Goal: Task Accomplishment & Management: Use online tool/utility

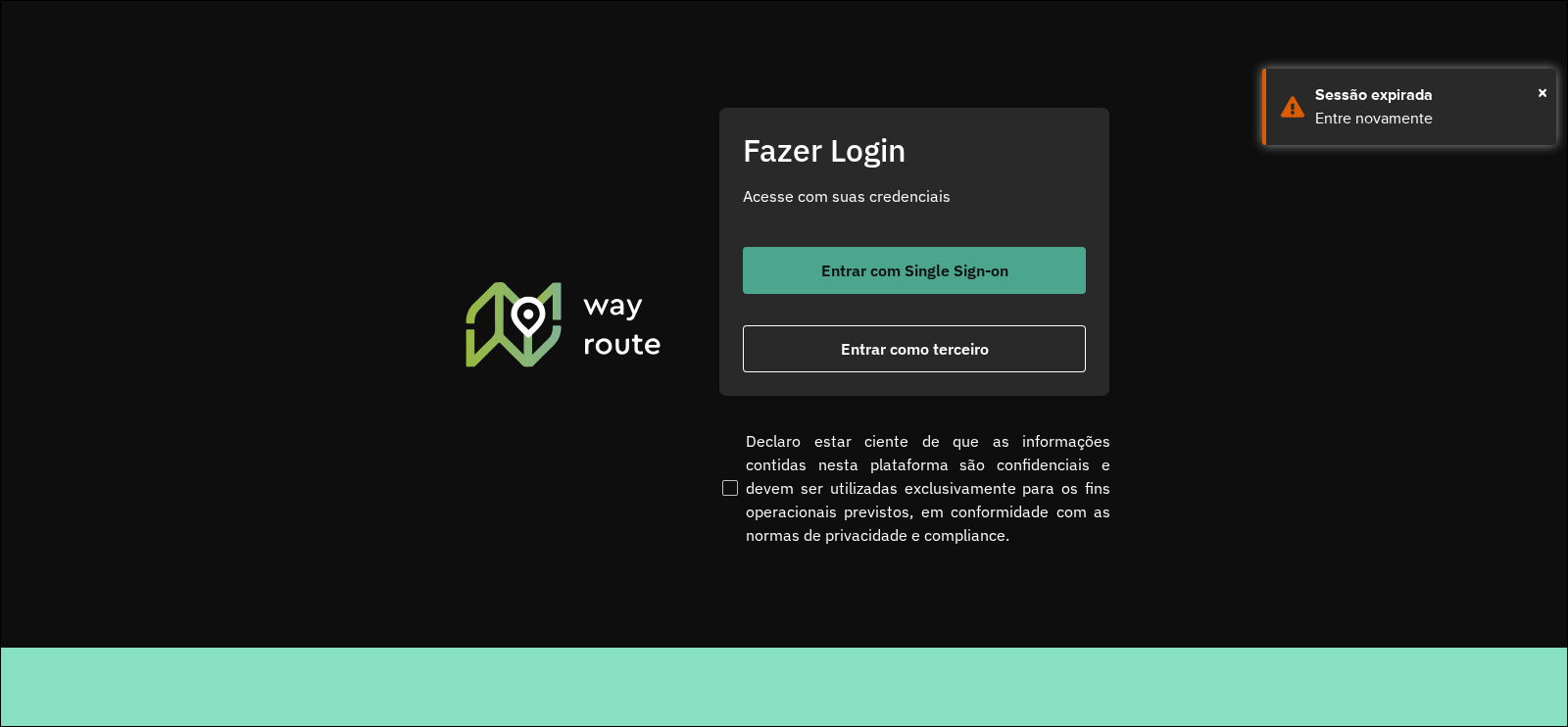
click at [916, 266] on span "Entrar com Single Sign-on" at bounding box center [914, 270] width 188 height 16
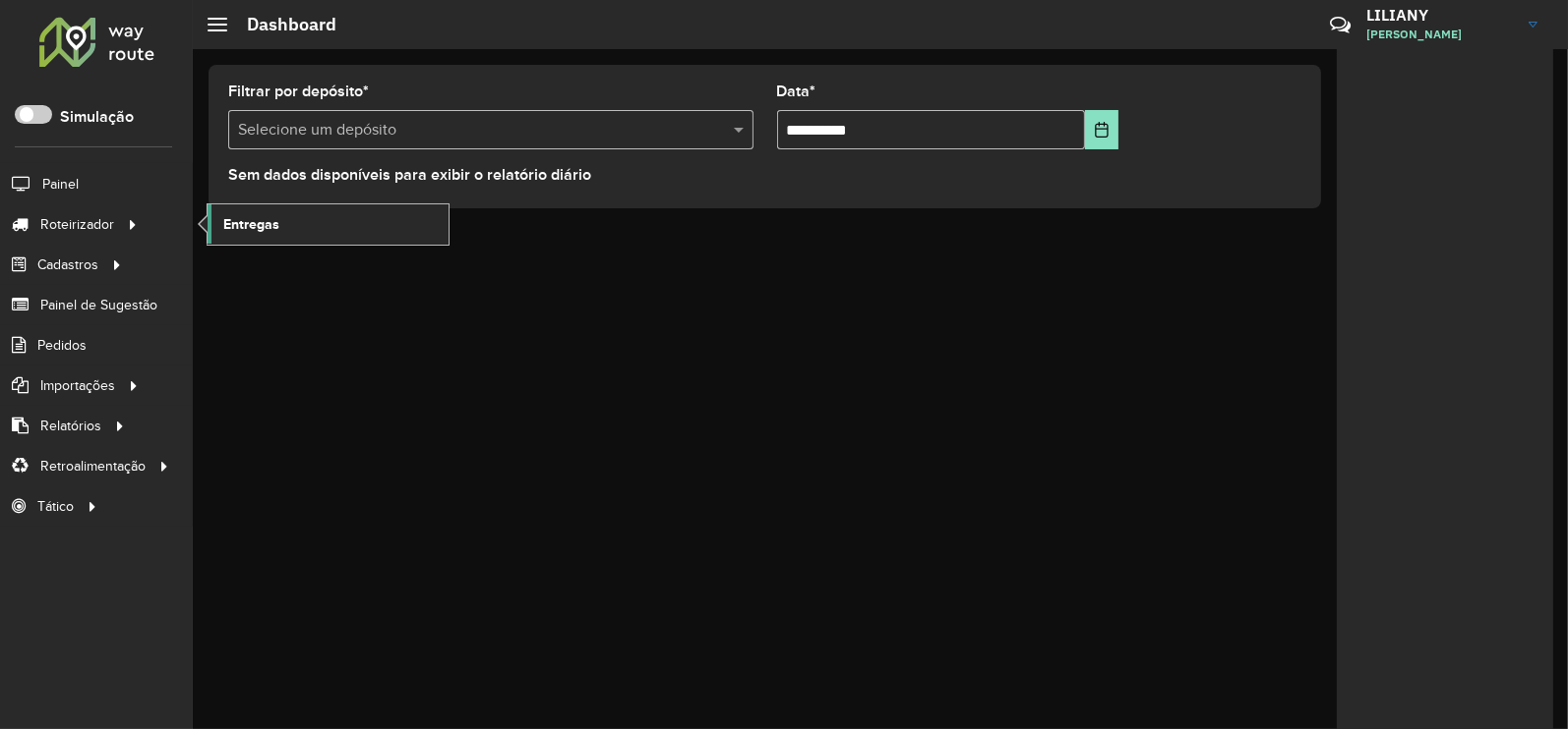
click at [243, 222] on span "Entregas" at bounding box center [251, 225] width 56 height 21
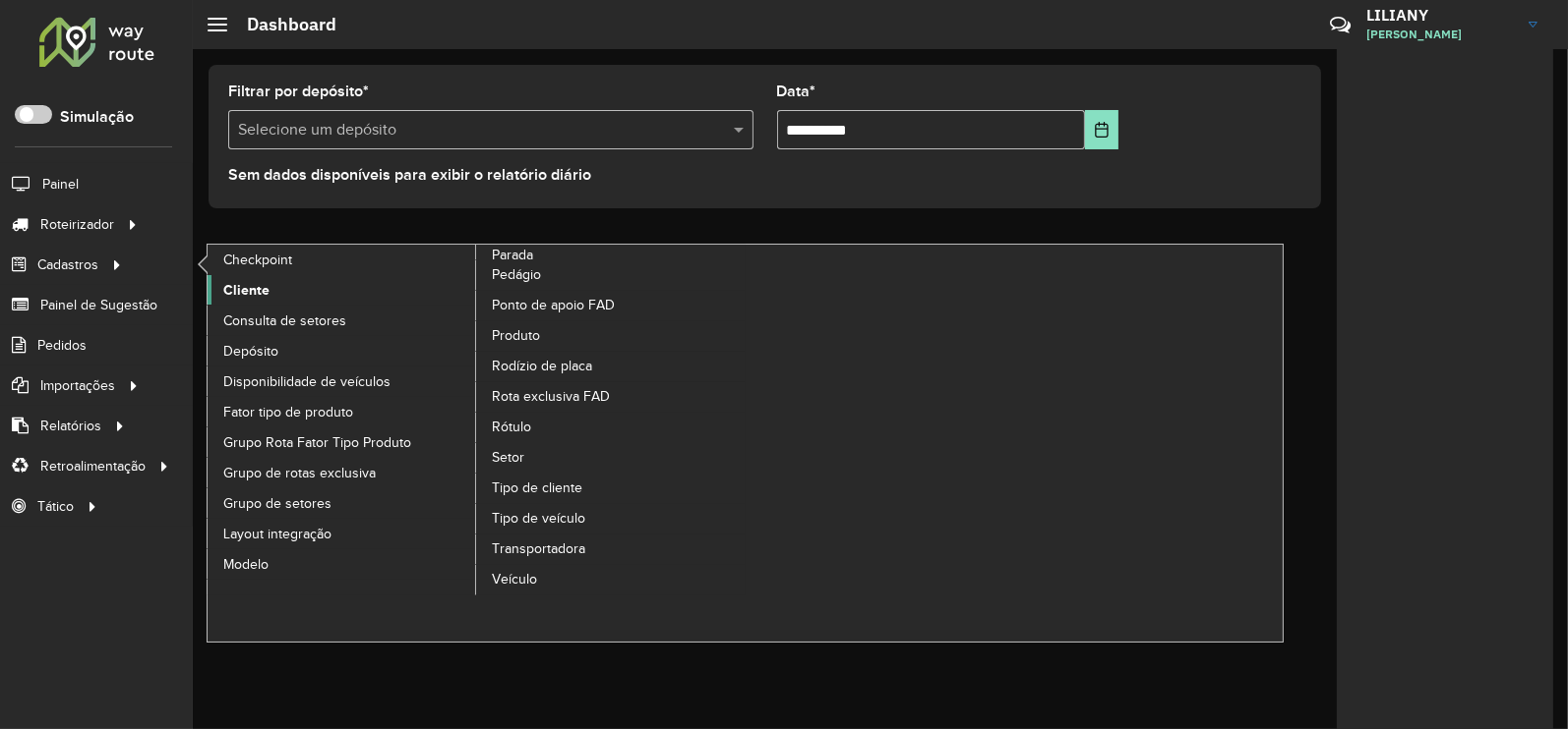
click at [242, 287] on span "Cliente" at bounding box center [246, 290] width 46 height 21
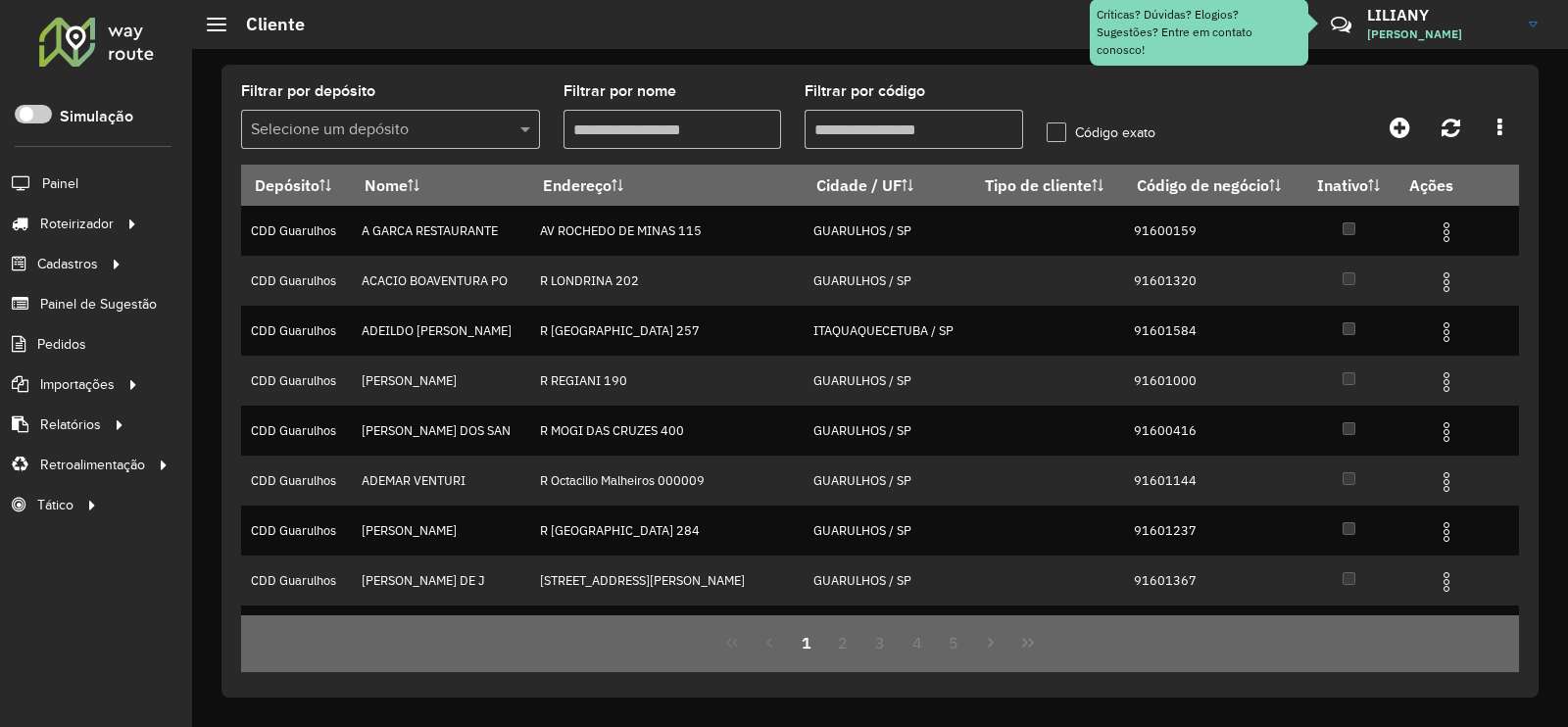
click at [440, 130] on input "text" at bounding box center [370, 131] width 240 height 24
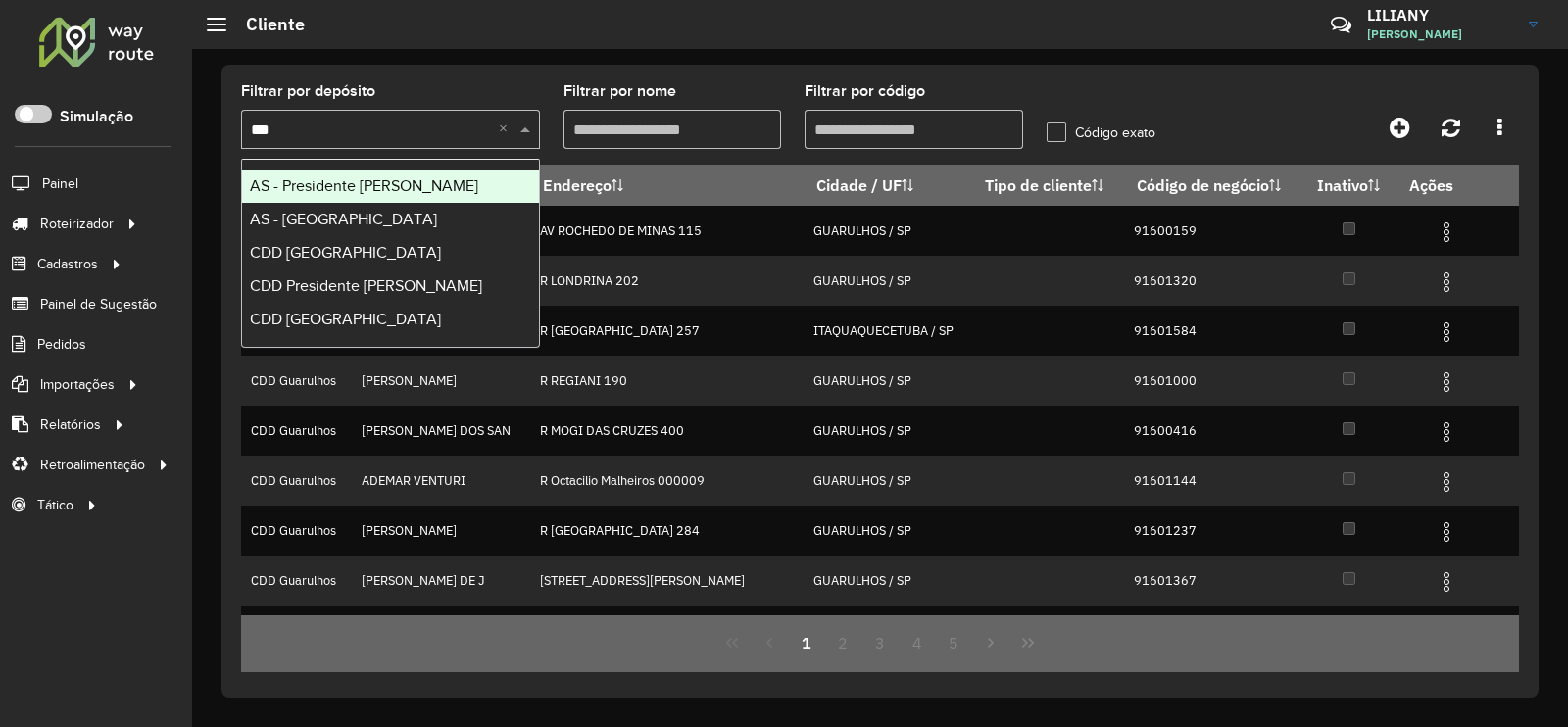
type input "****"
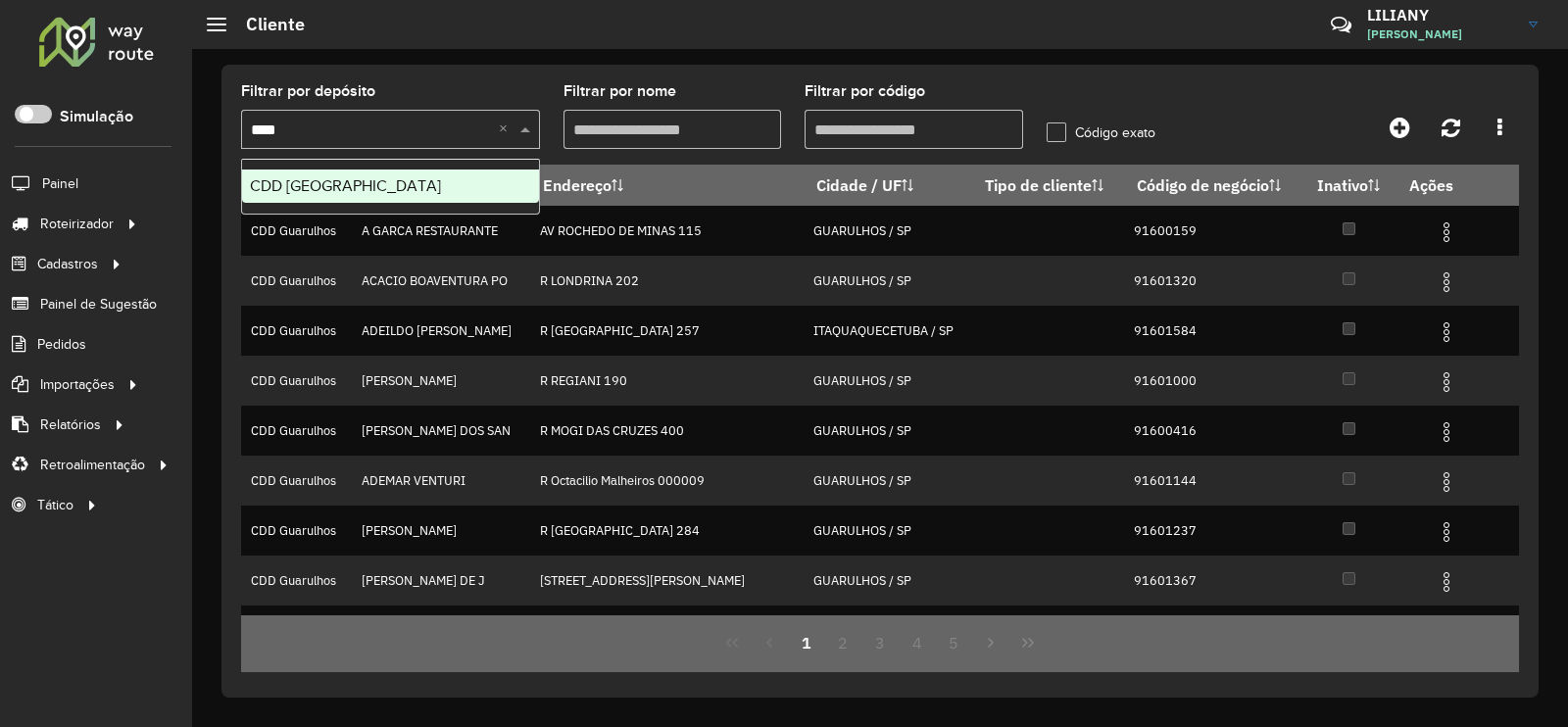
click at [360, 193] on span "CDD Praia Grande" at bounding box center [345, 186] width 191 height 17
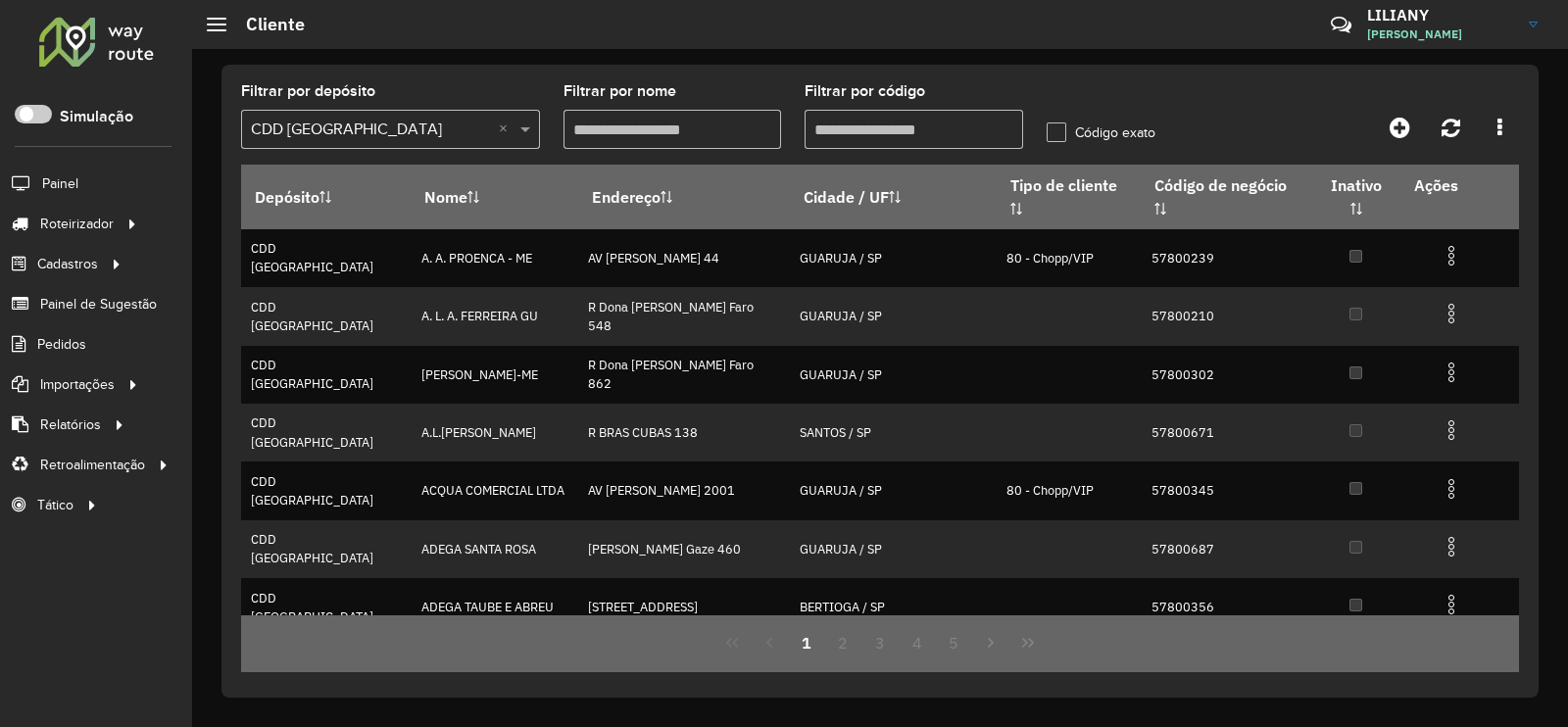
click at [912, 129] on input "Filtrar por código" at bounding box center [913, 130] width 219 height 39
paste input "****"
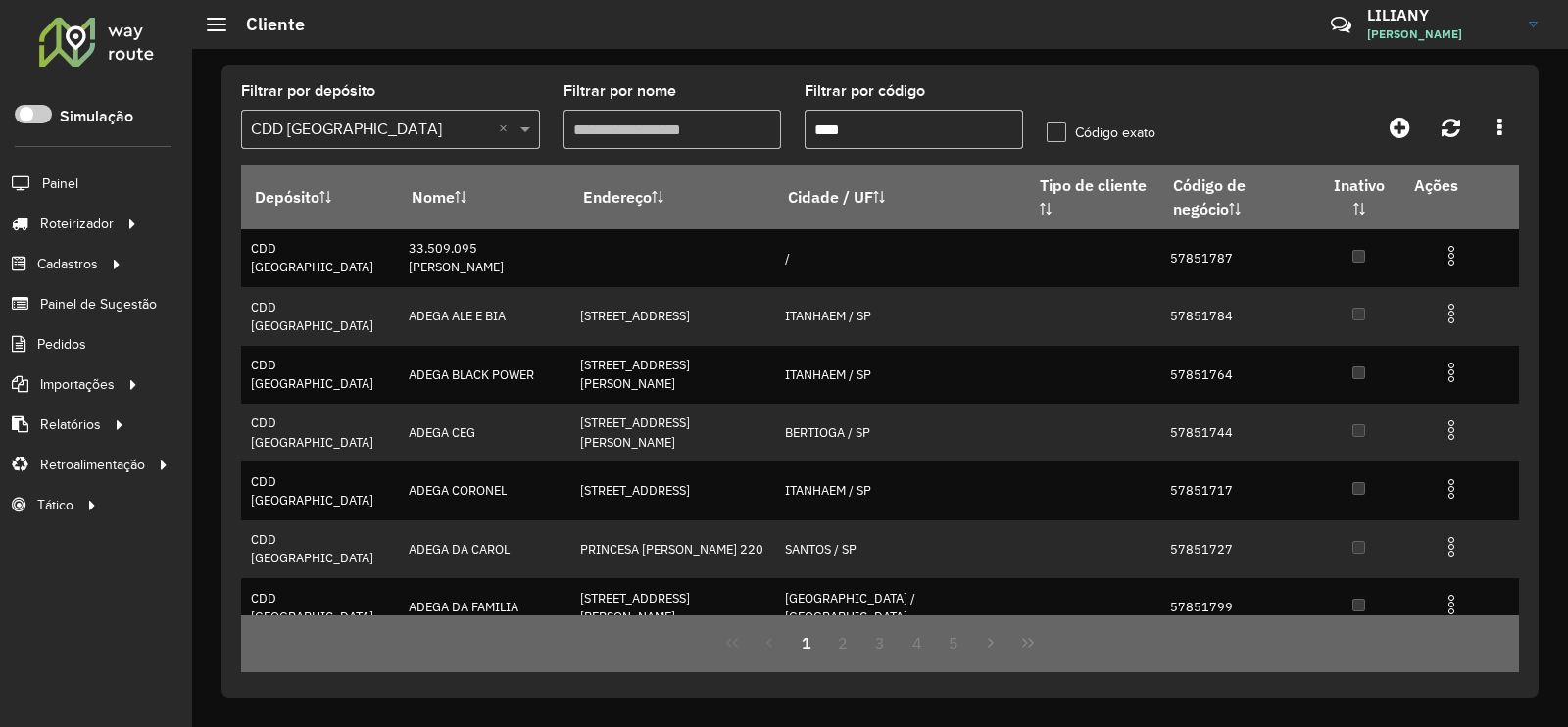
click at [813, 125] on input "****" at bounding box center [913, 130] width 219 height 39
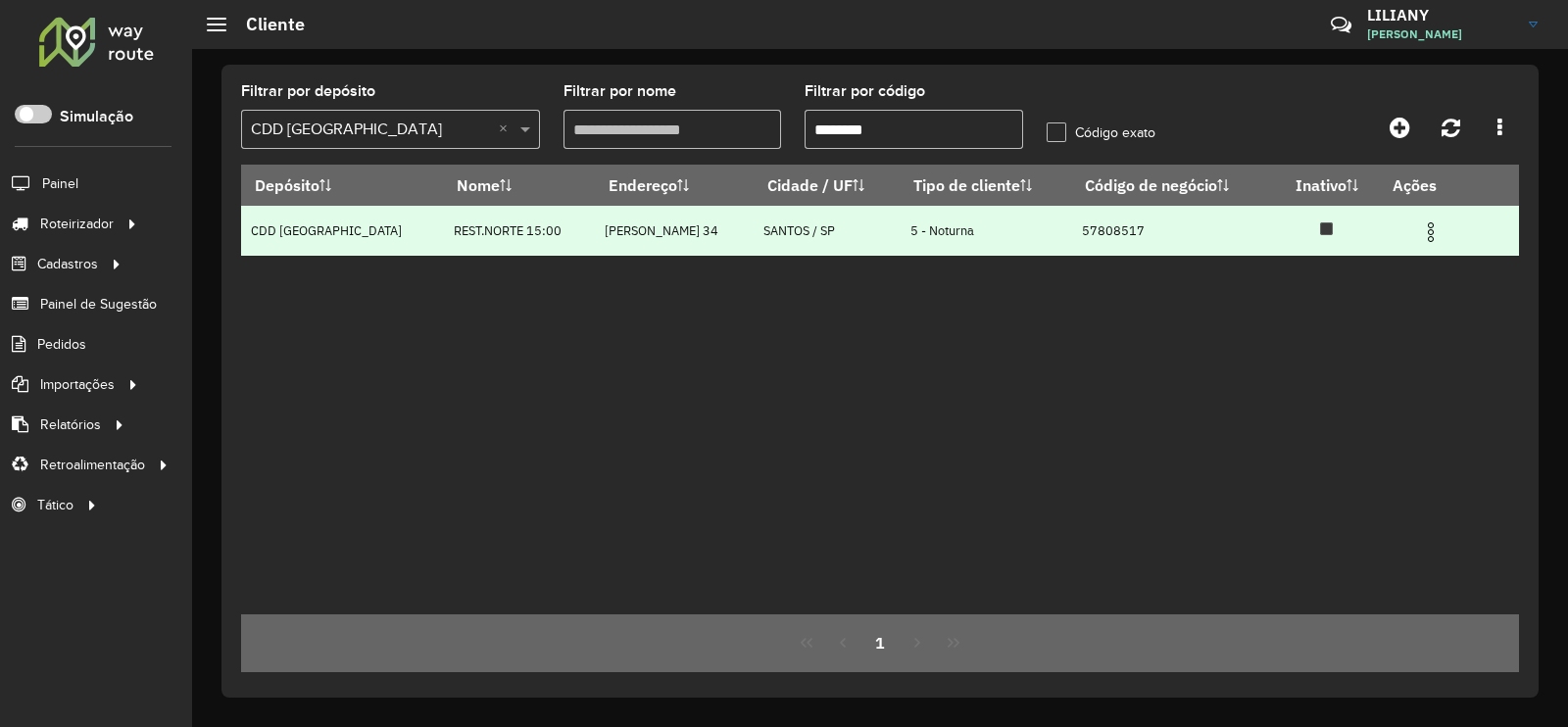
type input "********"
click at [1440, 238] on img at bounding box center [1431, 233] width 24 height 24
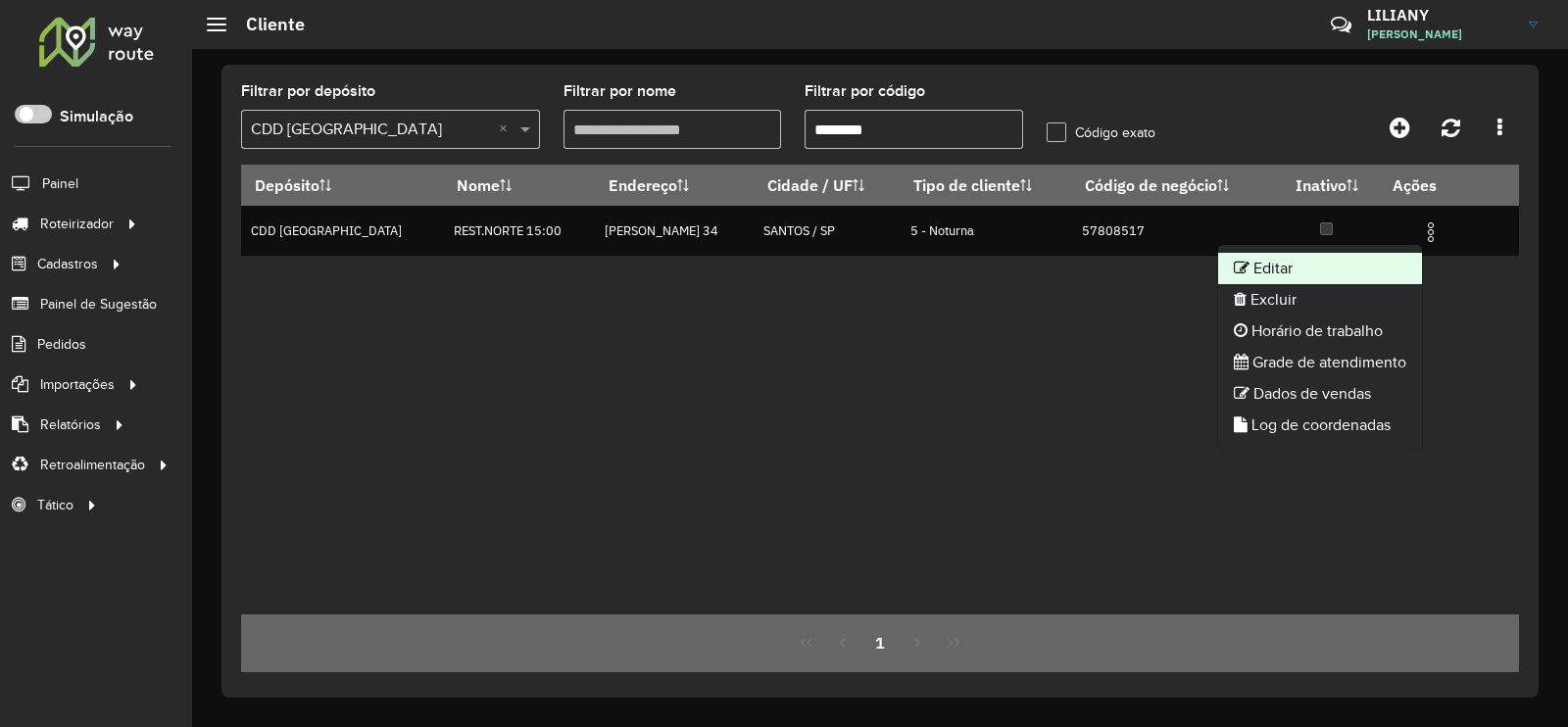
click at [1375, 256] on li "Editar" at bounding box center [1320, 268] width 204 height 31
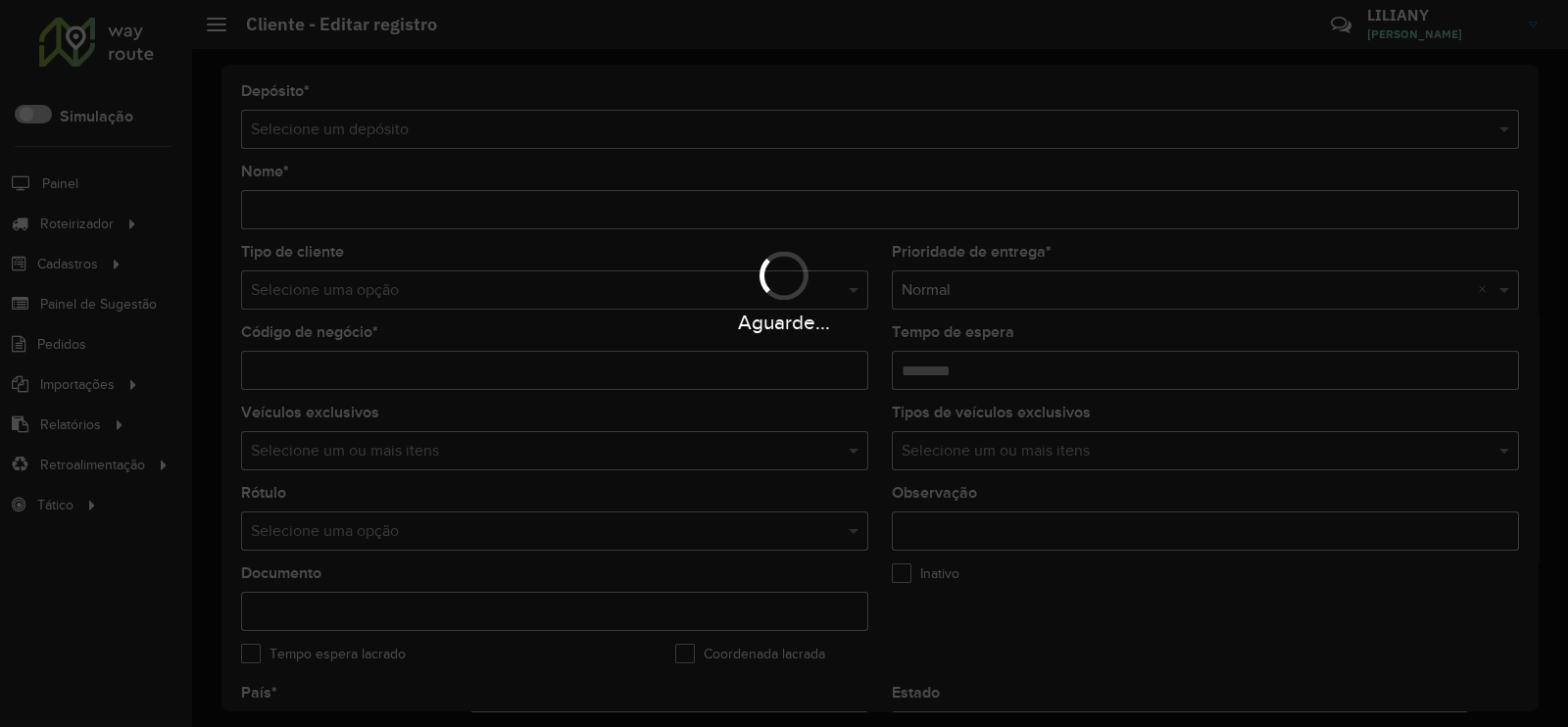
type input "**********"
type input "********"
type input "**********"
type input "******"
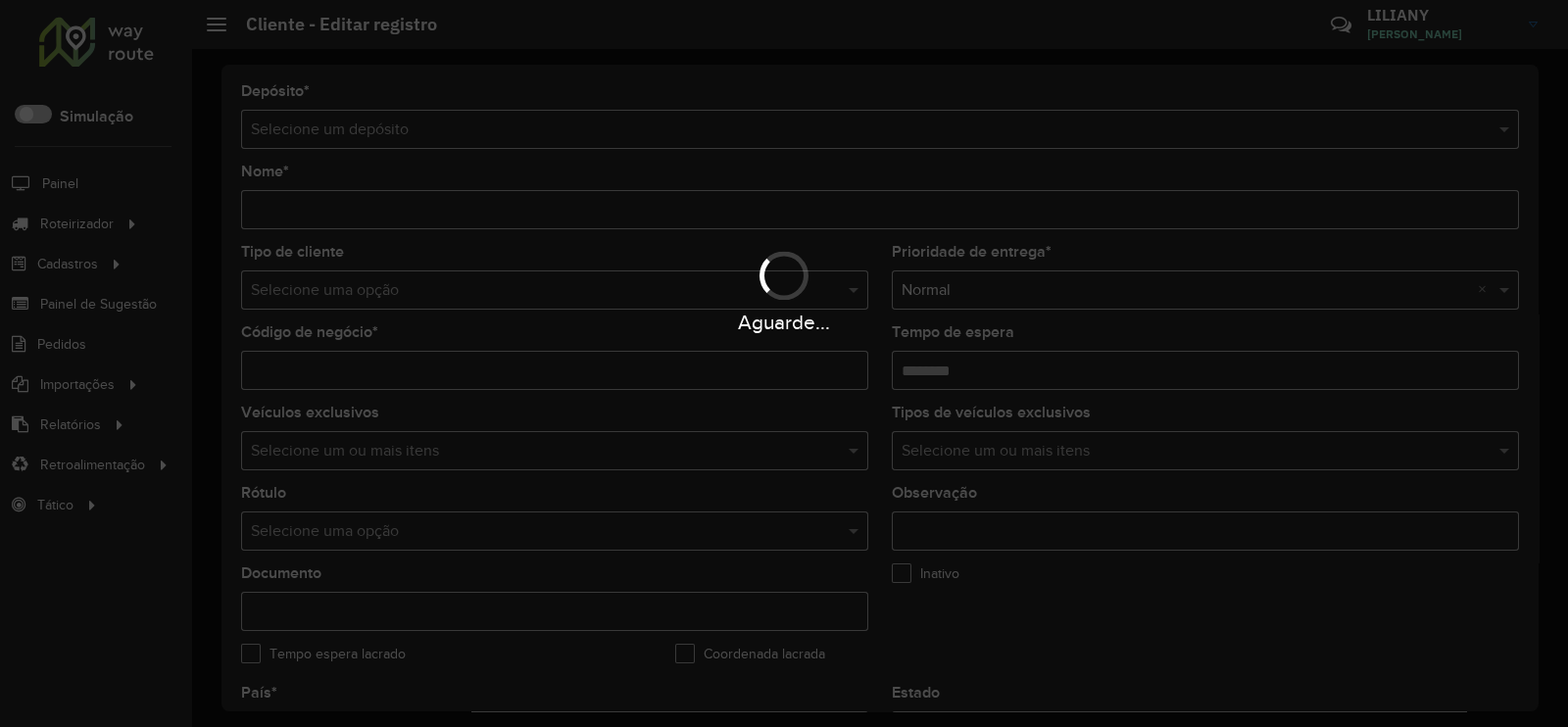
type input "**********"
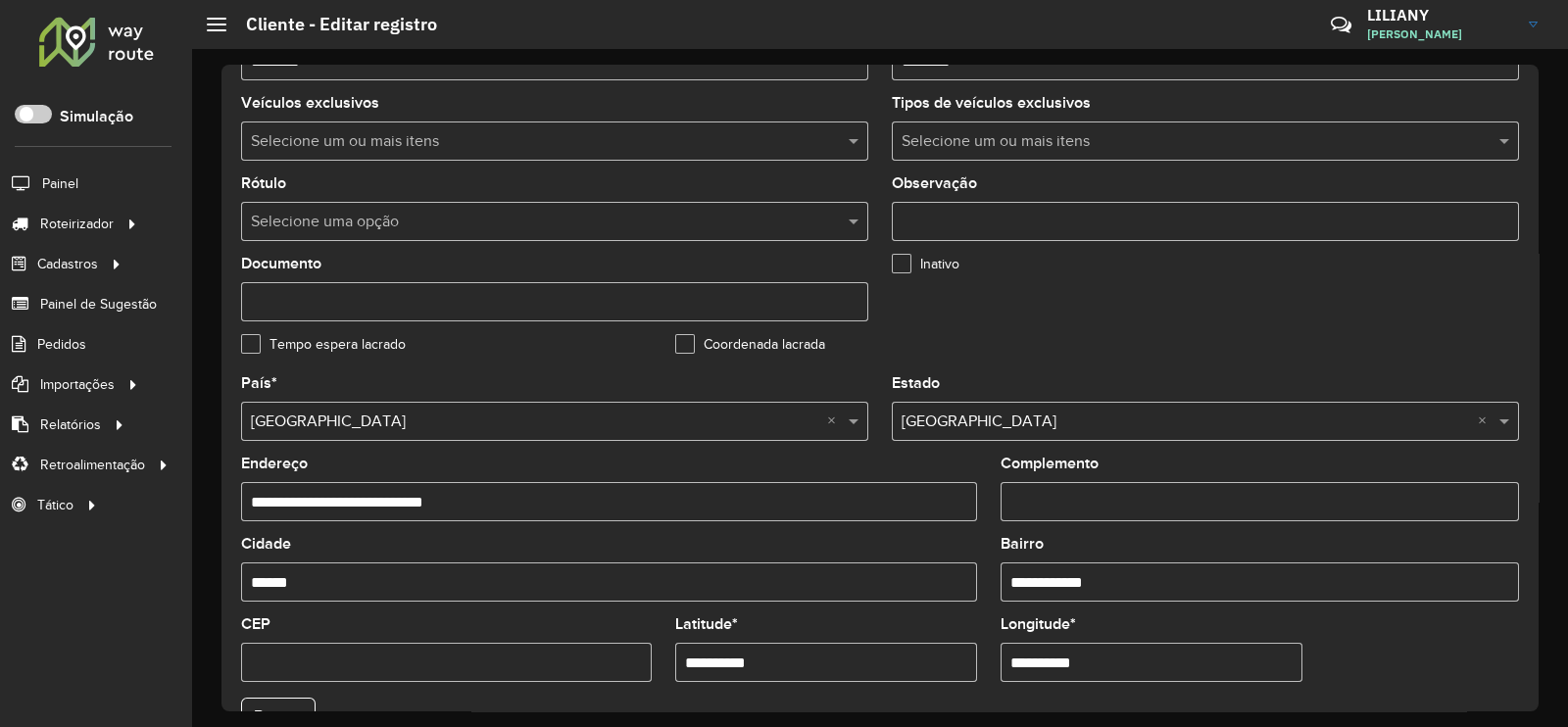
scroll to position [733, 0]
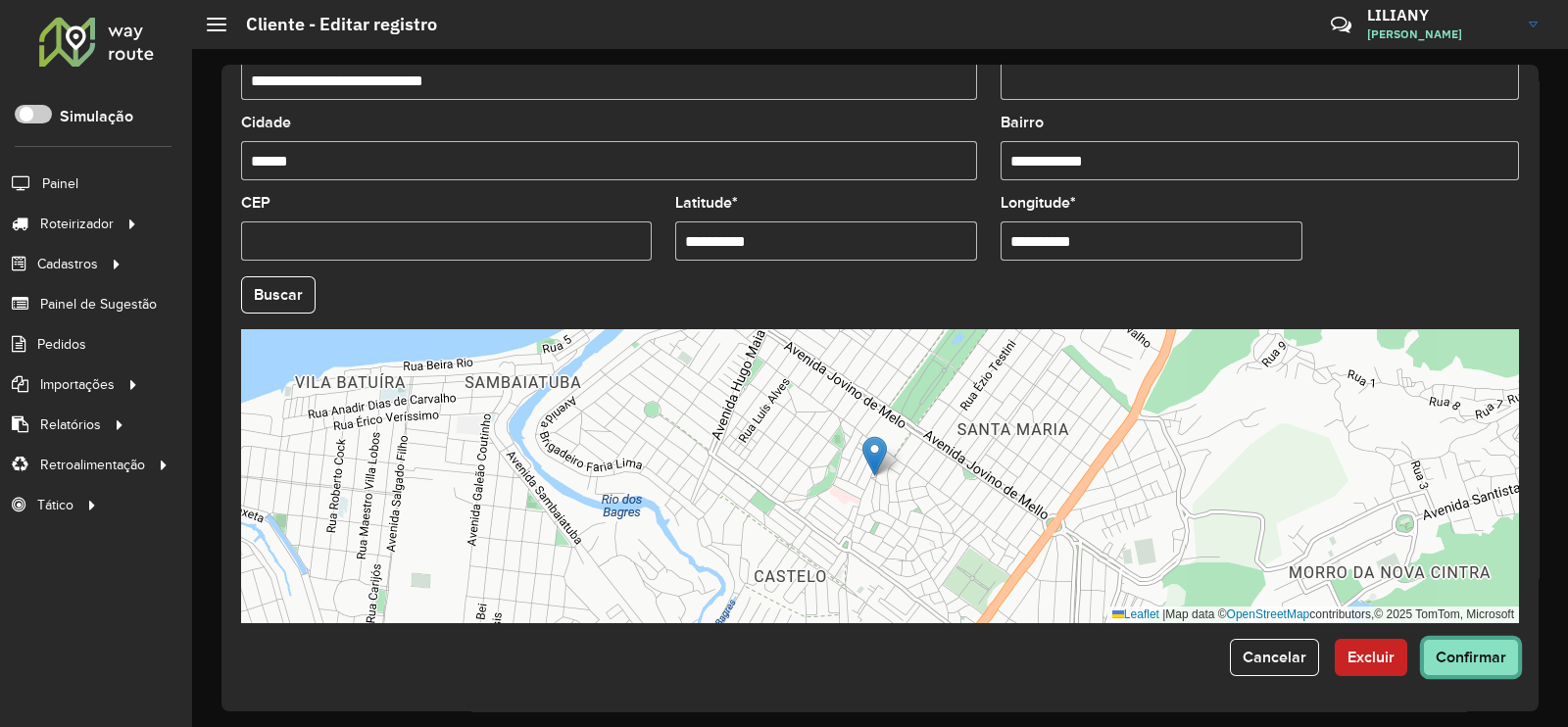
click at [1454, 659] on span "Confirmar" at bounding box center [1471, 657] width 71 height 17
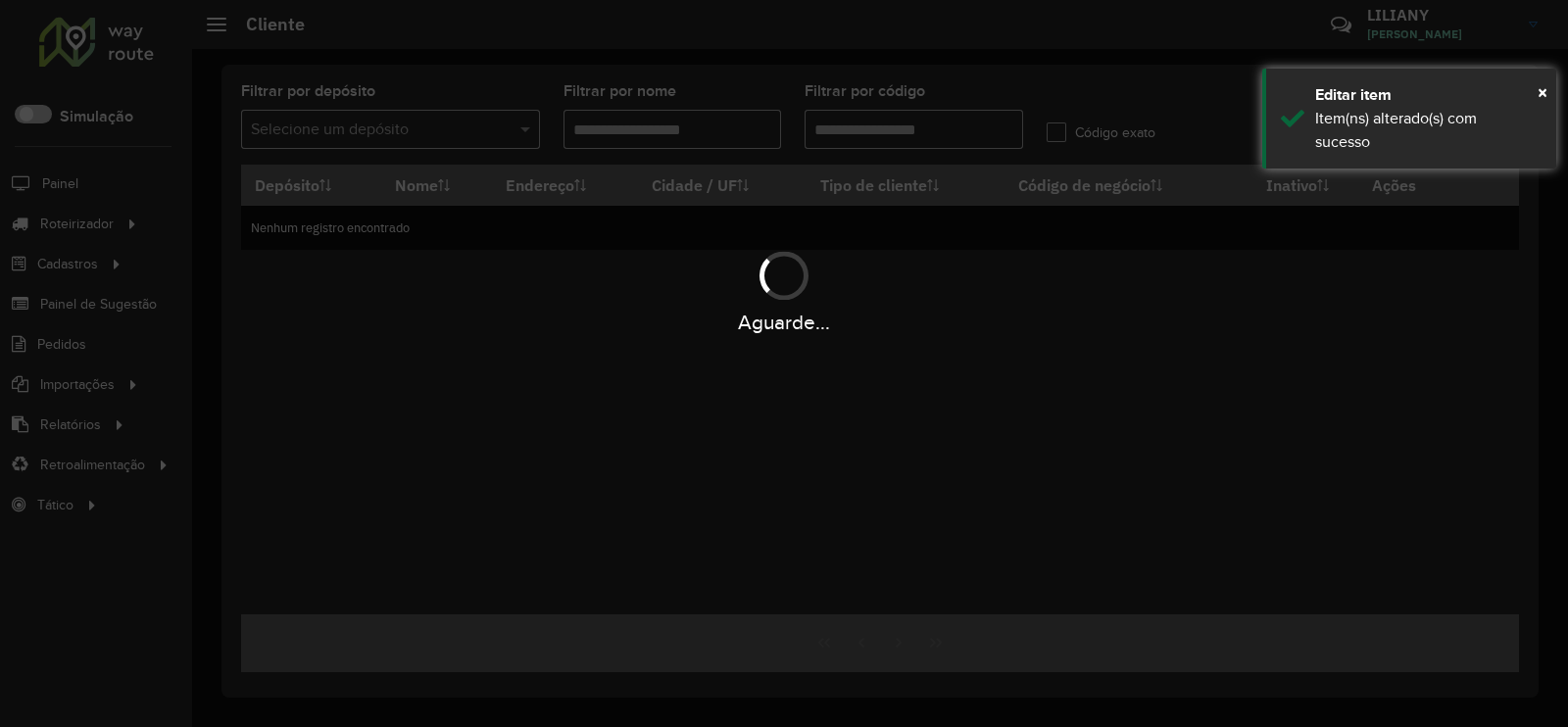
type input "********"
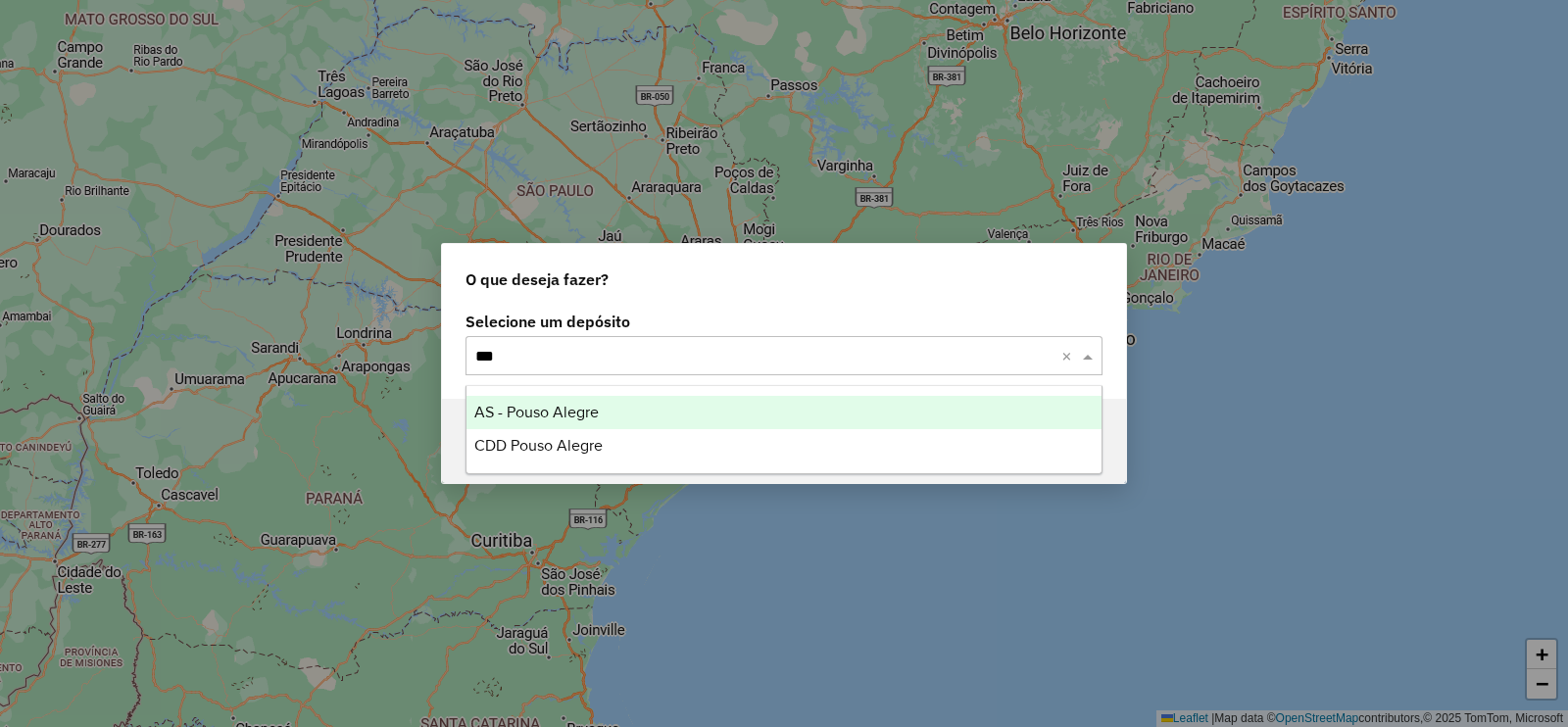
type input "****"
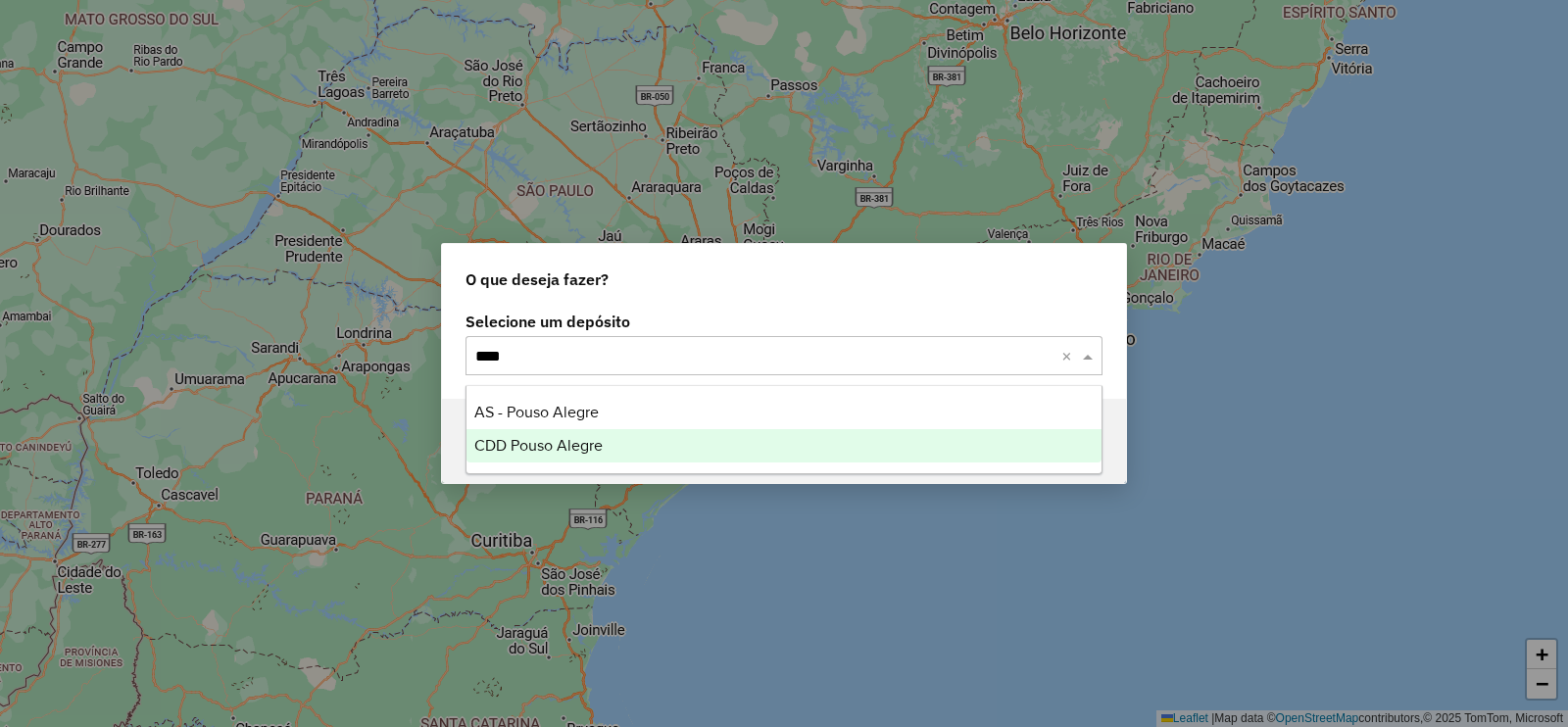
click at [548, 439] on span "CDD Pouso Alegre" at bounding box center [538, 445] width 129 height 17
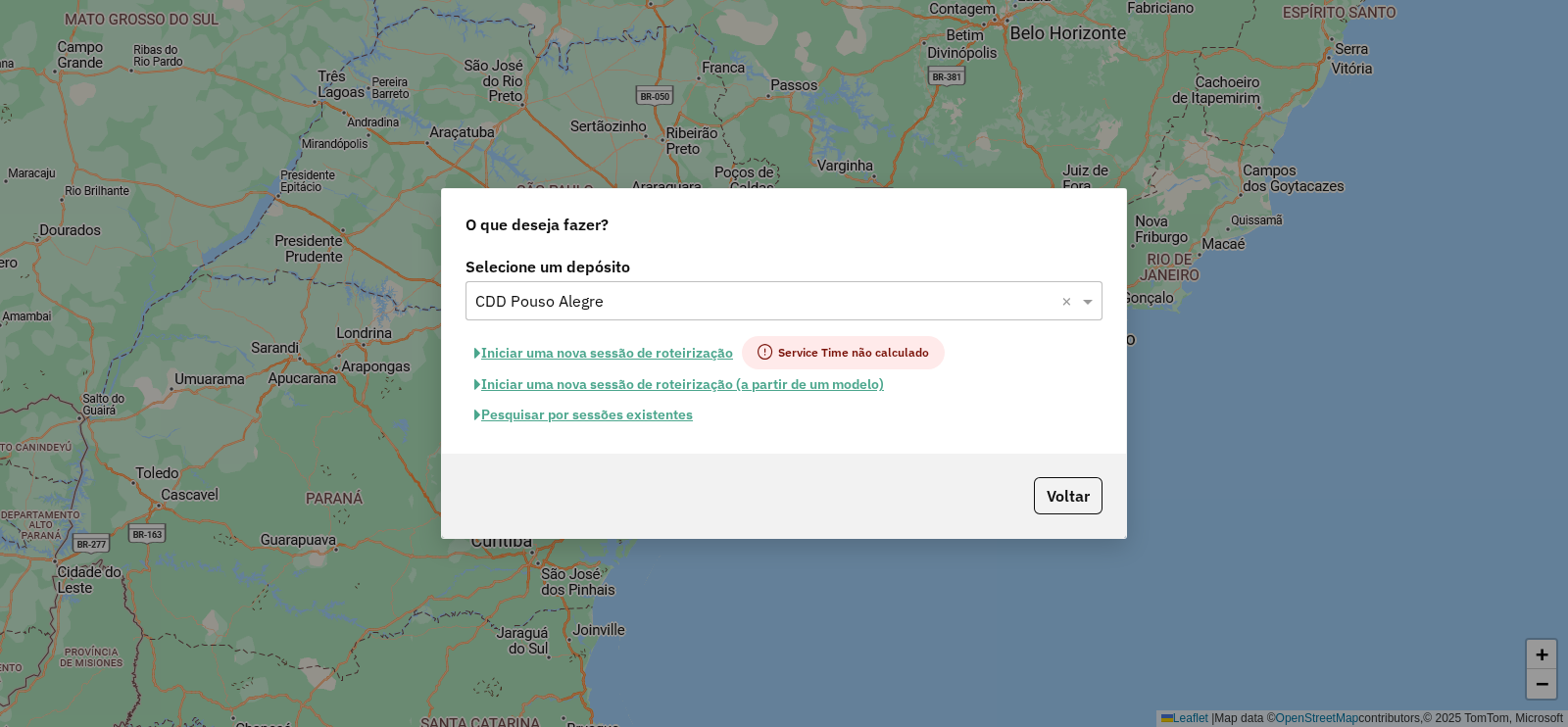
click at [625, 409] on button "Pesquisar por sessões existentes" at bounding box center [583, 415] width 237 height 30
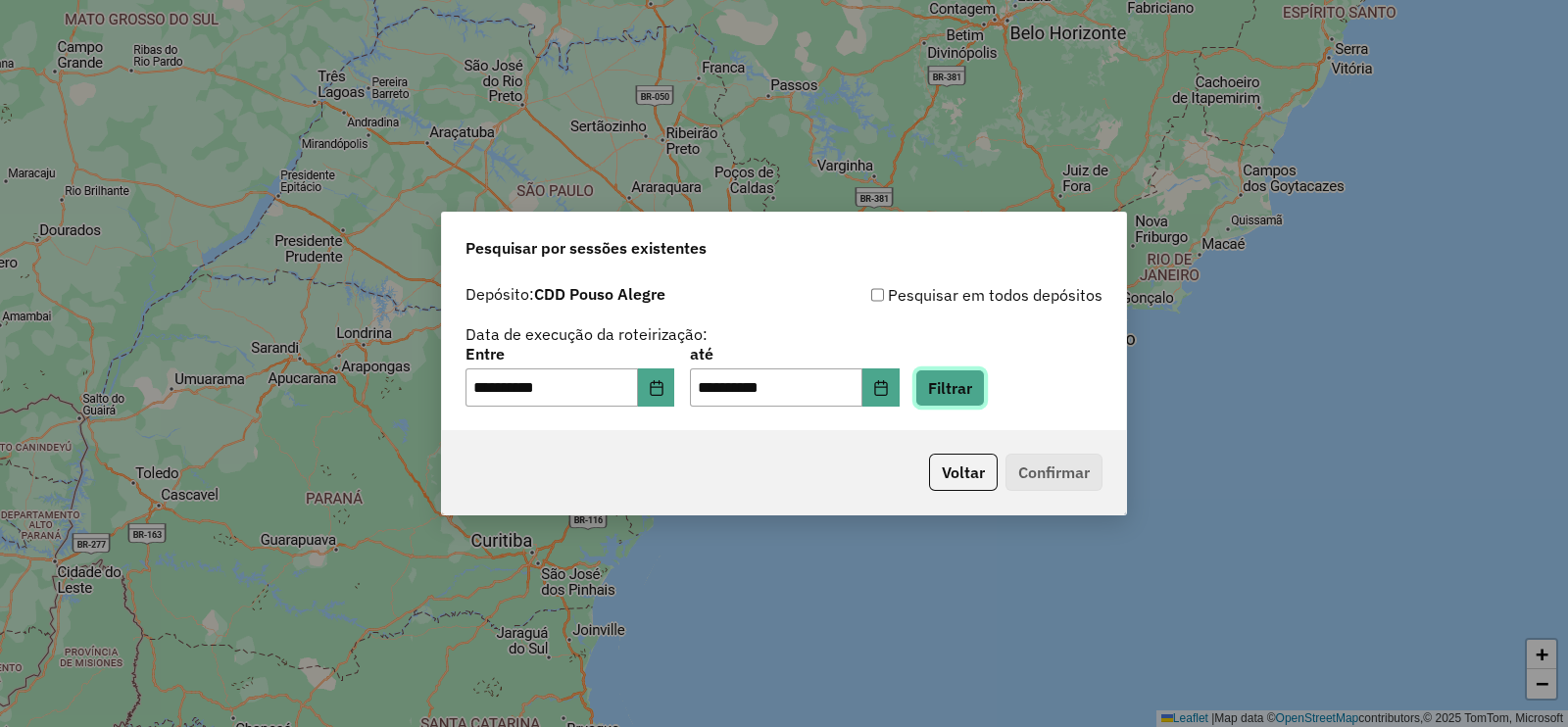
click at [985, 394] on button "Filtrar" at bounding box center [949, 388] width 70 height 37
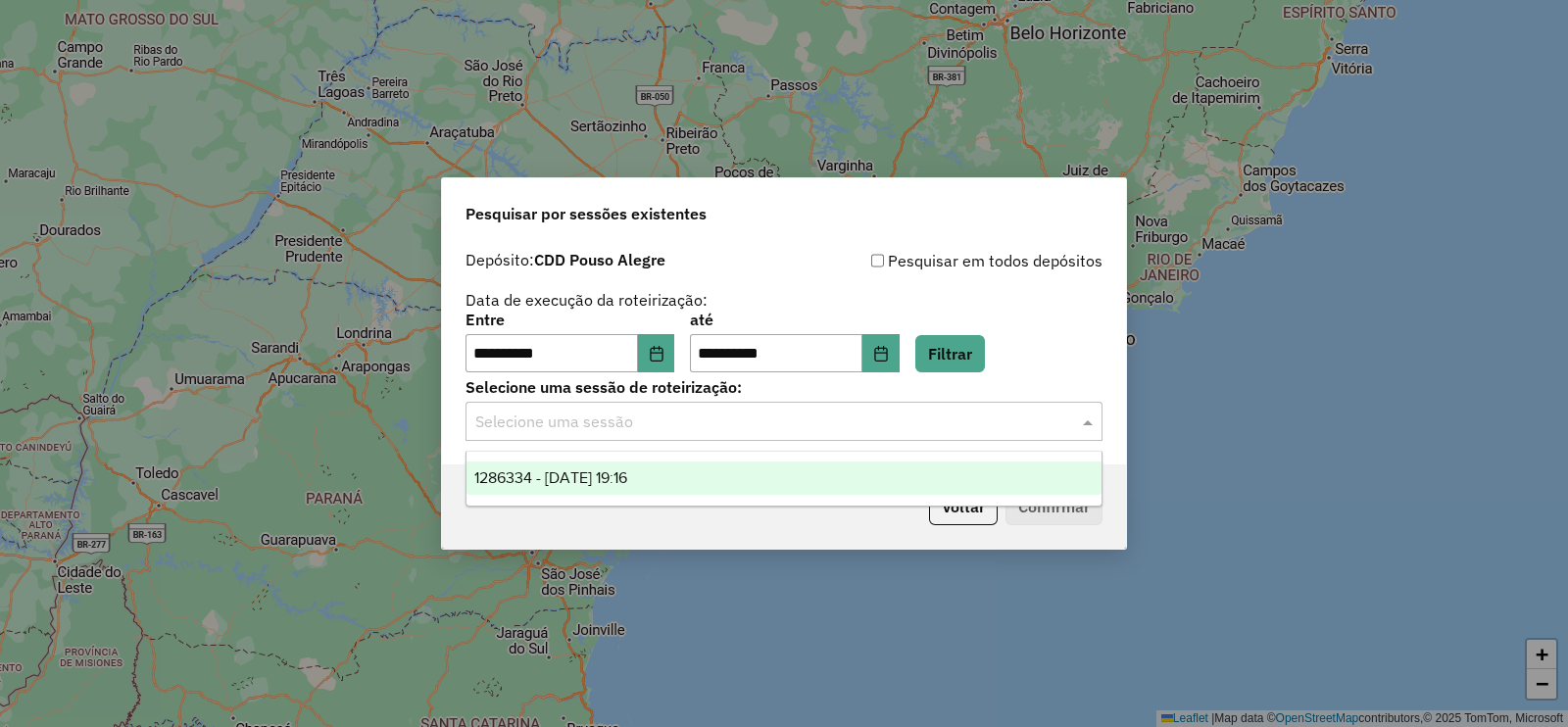
click at [631, 422] on input "text" at bounding box center [764, 422] width 578 height 24
click at [602, 478] on span "1286334 - 01/10/2025 19:16" at bounding box center [551, 477] width 153 height 17
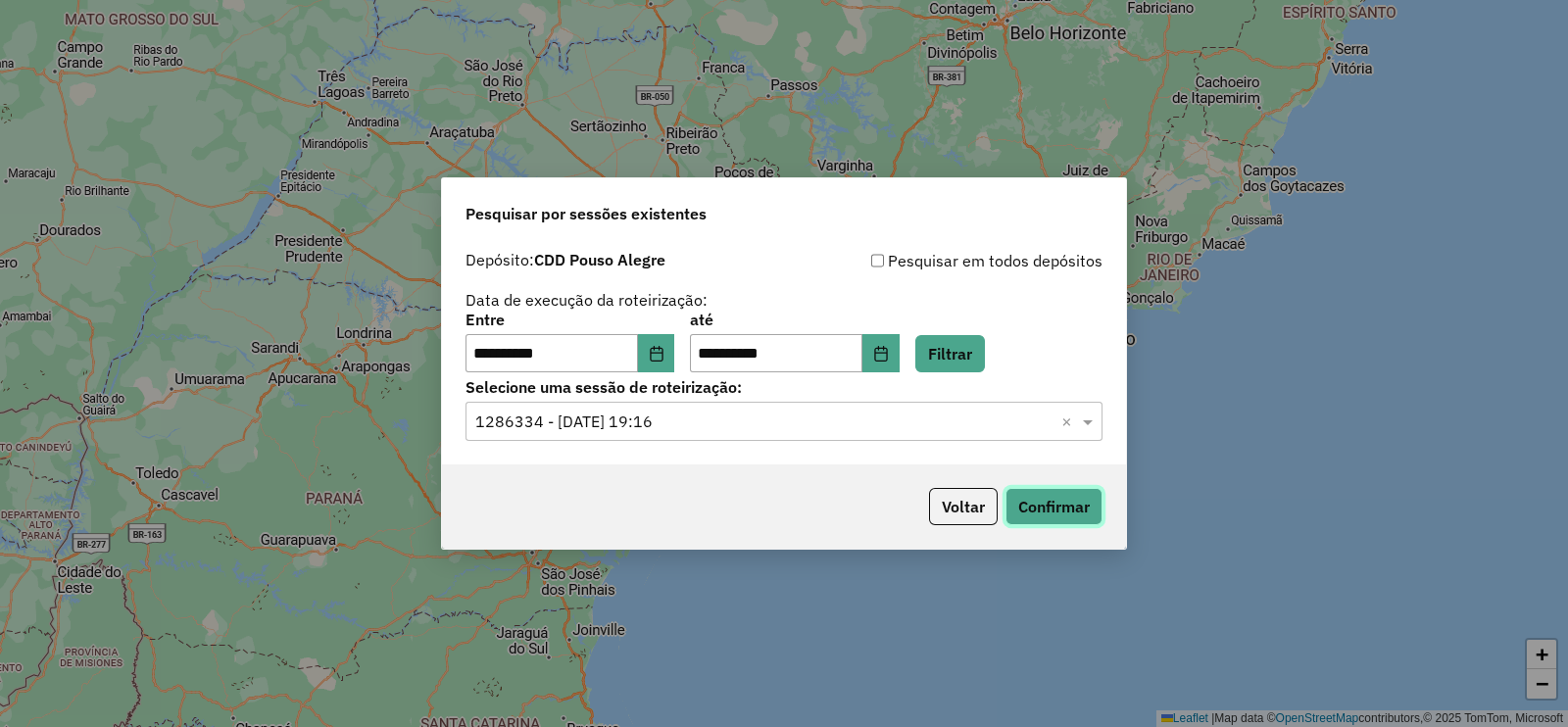
click at [1052, 506] on button "Confirmar" at bounding box center [1054, 507] width 97 height 37
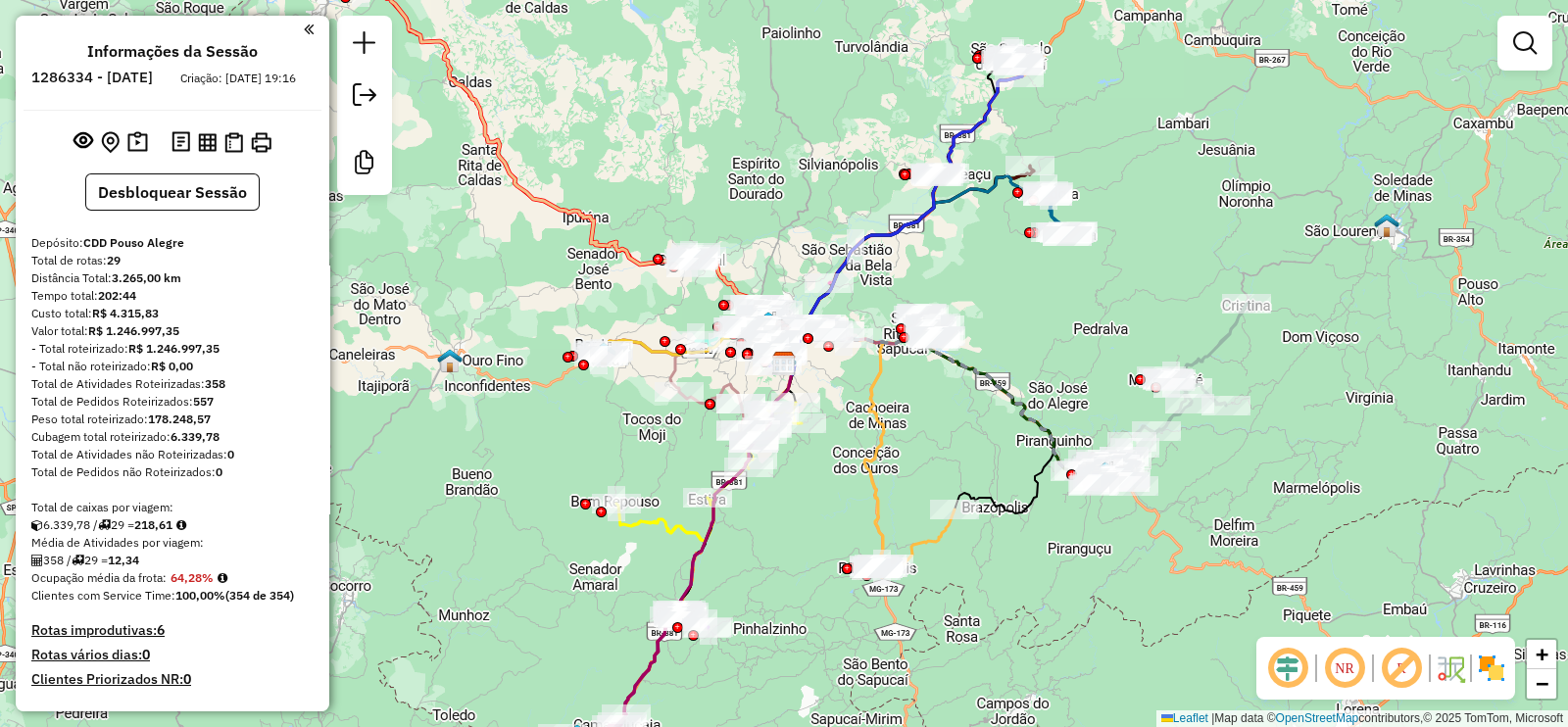
scroll to position [2019, 0]
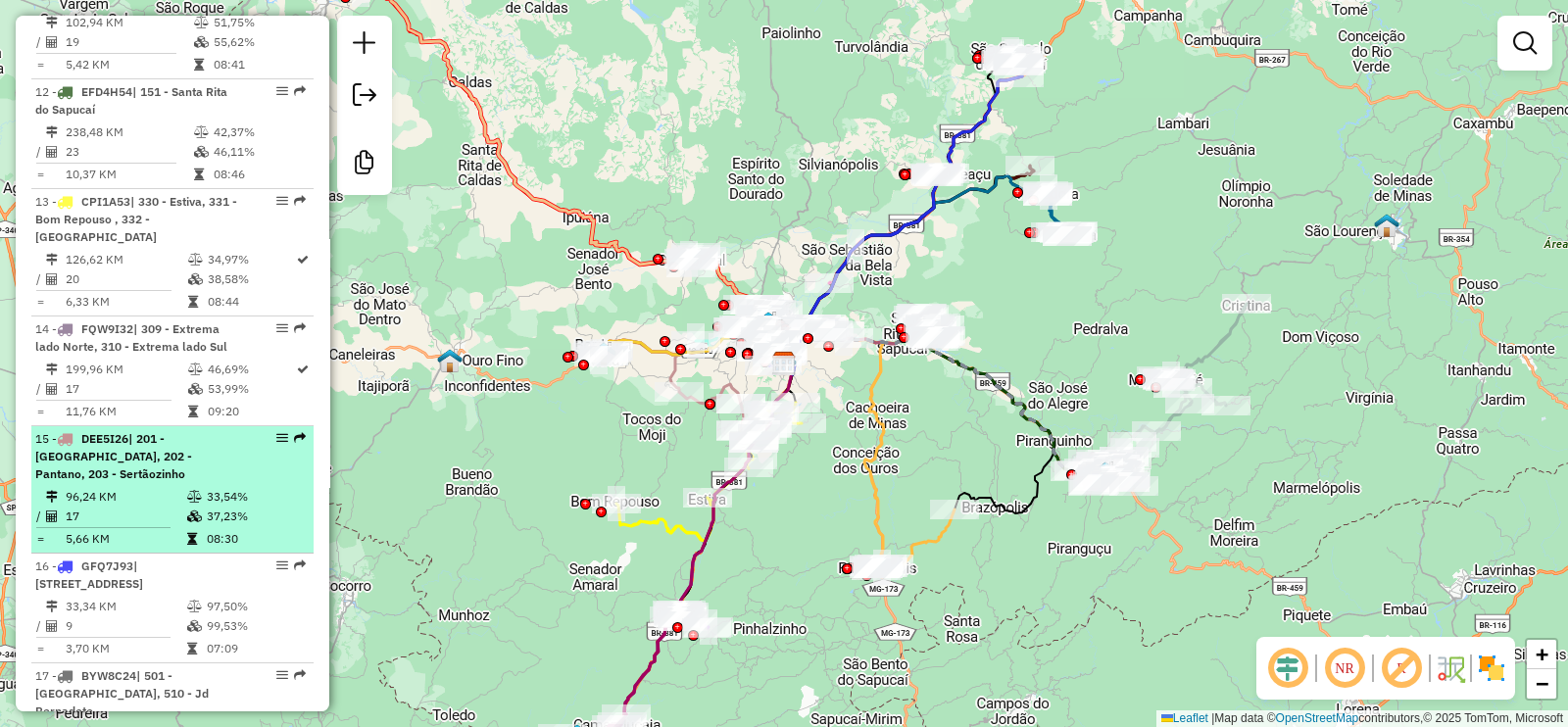
click at [274, 507] on td "37,23%" at bounding box center [255, 517] width 99 height 20
select select "**********"
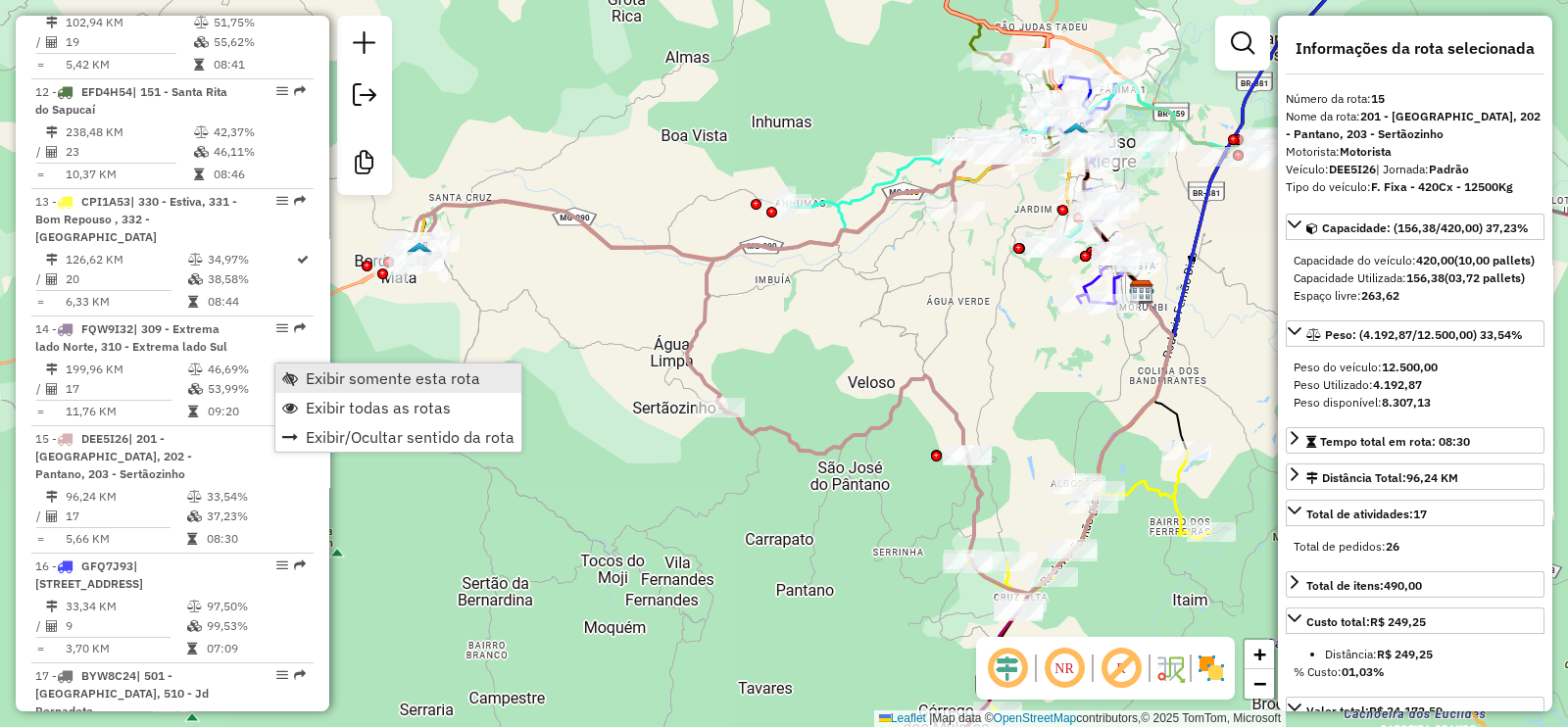
click at [351, 384] on span "Exibir somente esta rota" at bounding box center [393, 378] width 175 height 16
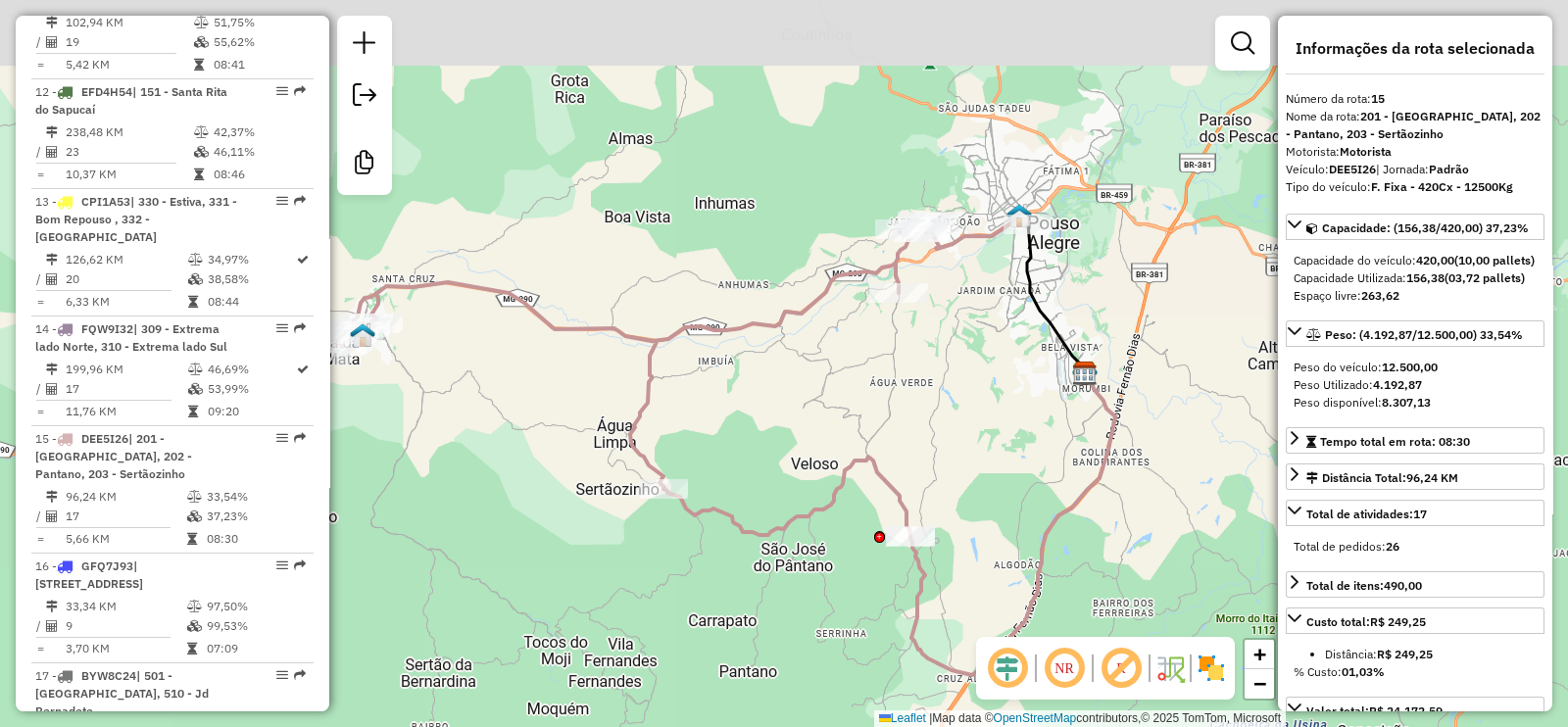
drag, startPoint x: 802, startPoint y: 305, endPoint x: 745, endPoint y: 386, distance: 99.0
click at [745, 386] on div "Janela de atendimento Grade de atendimento Capacidade Transportadoras Veículos …" at bounding box center [784, 364] width 1568 height 727
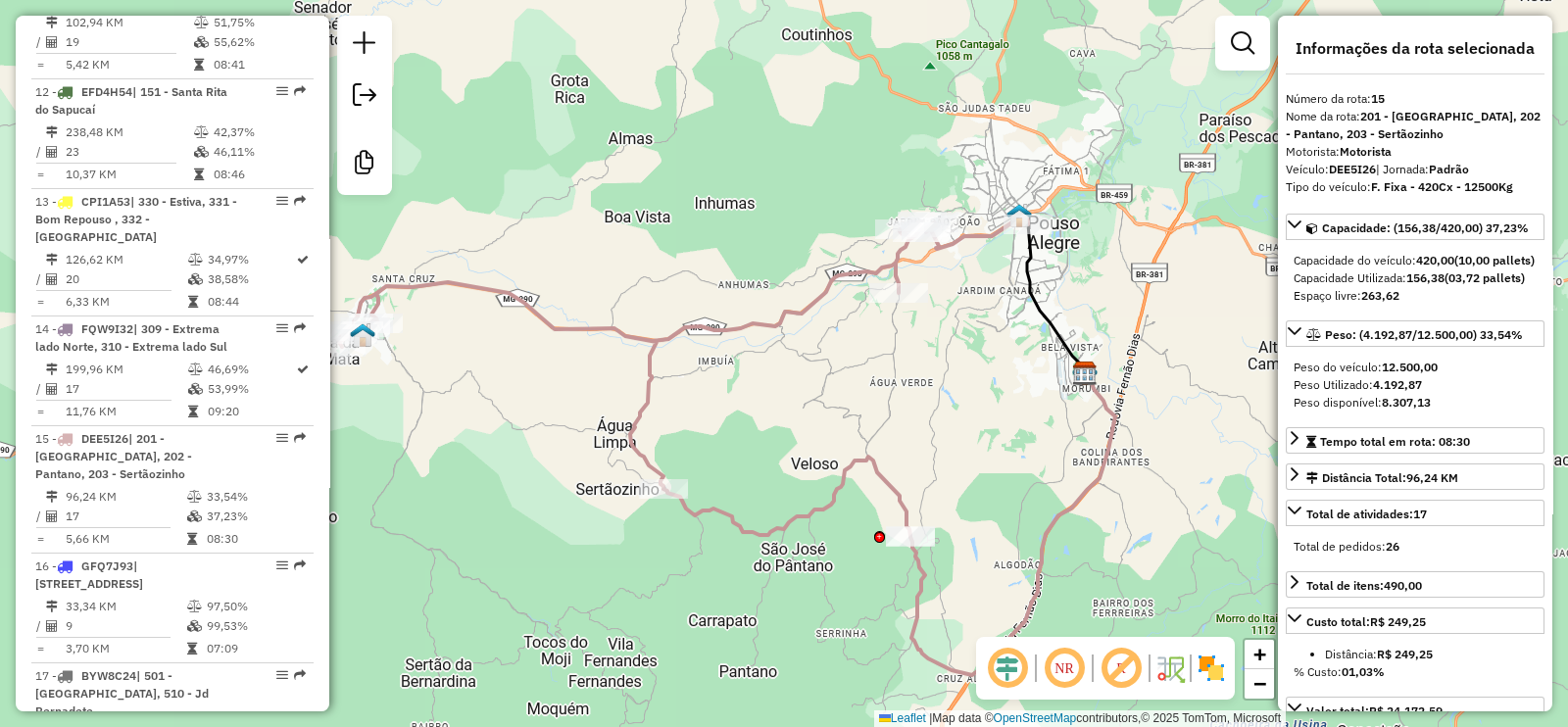
click at [1120, 666] on em at bounding box center [1121, 669] width 47 height 47
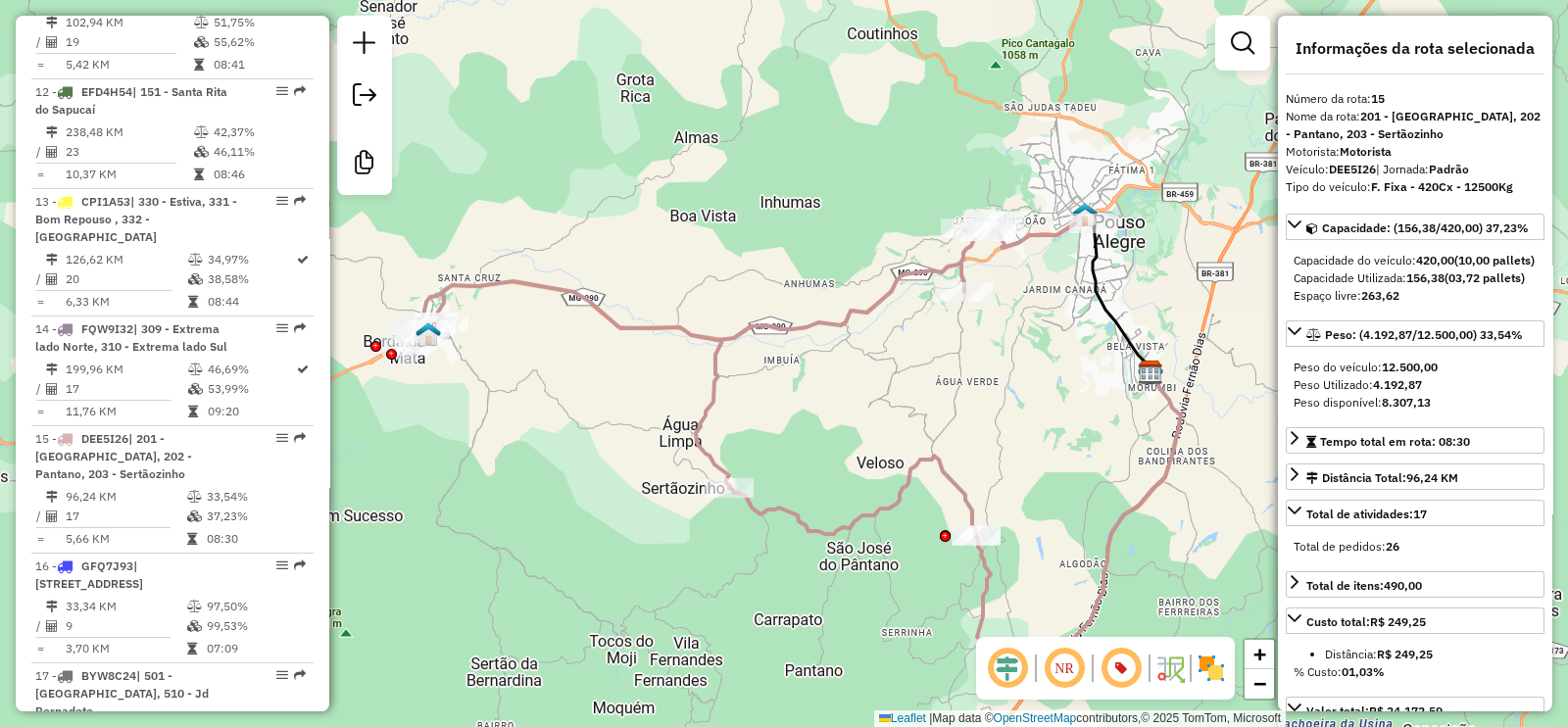
drag, startPoint x: 761, startPoint y: 394, endPoint x: 850, endPoint y: 397, distance: 89.1
click at [850, 397] on div "Janela de atendimento Grade de atendimento Capacidade Transportadoras Veículos …" at bounding box center [784, 364] width 1568 height 727
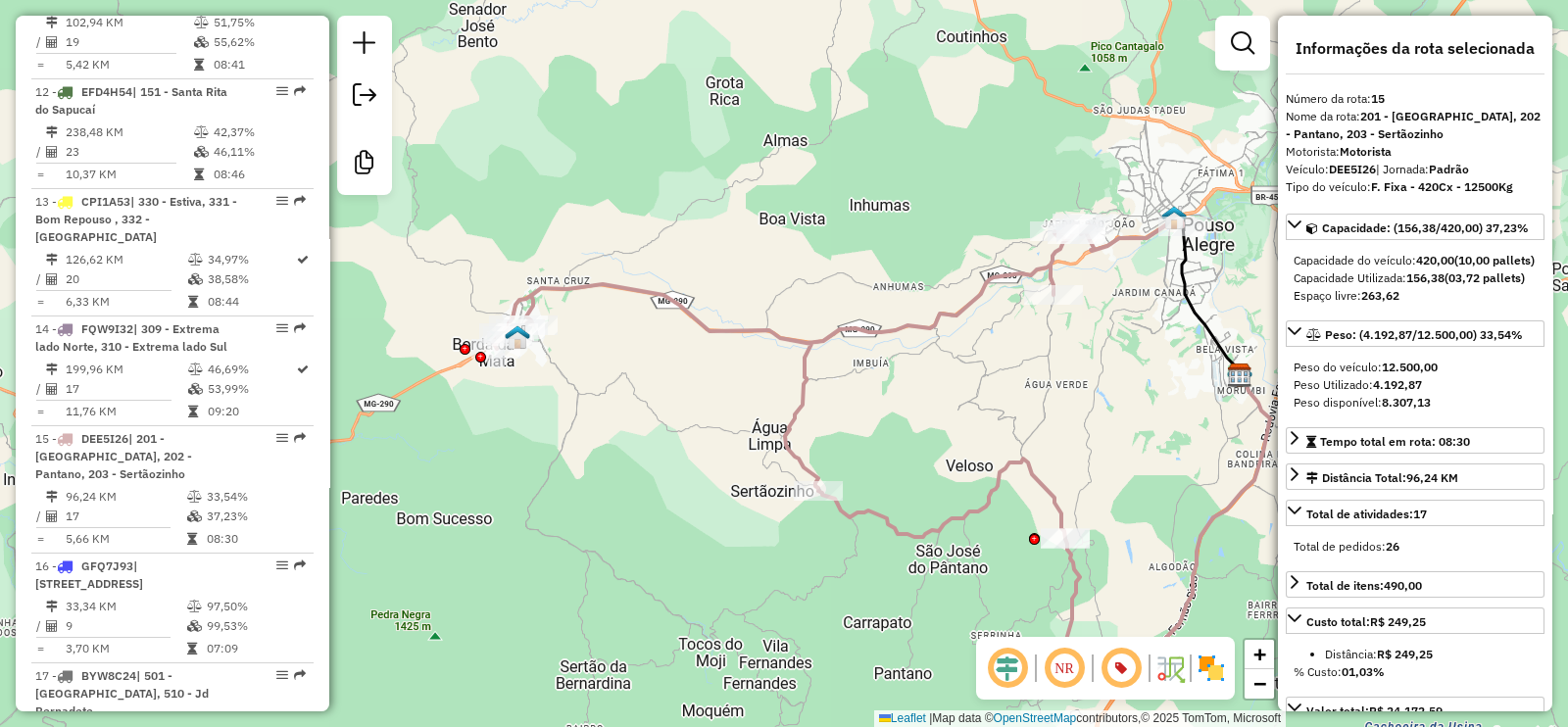
drag, startPoint x: 879, startPoint y: 380, endPoint x: 779, endPoint y: 399, distance: 101.8
click at [779, 399] on div "Janela de atendimento Grade de atendimento Capacidade Transportadoras Veículos …" at bounding box center [784, 364] width 1568 height 727
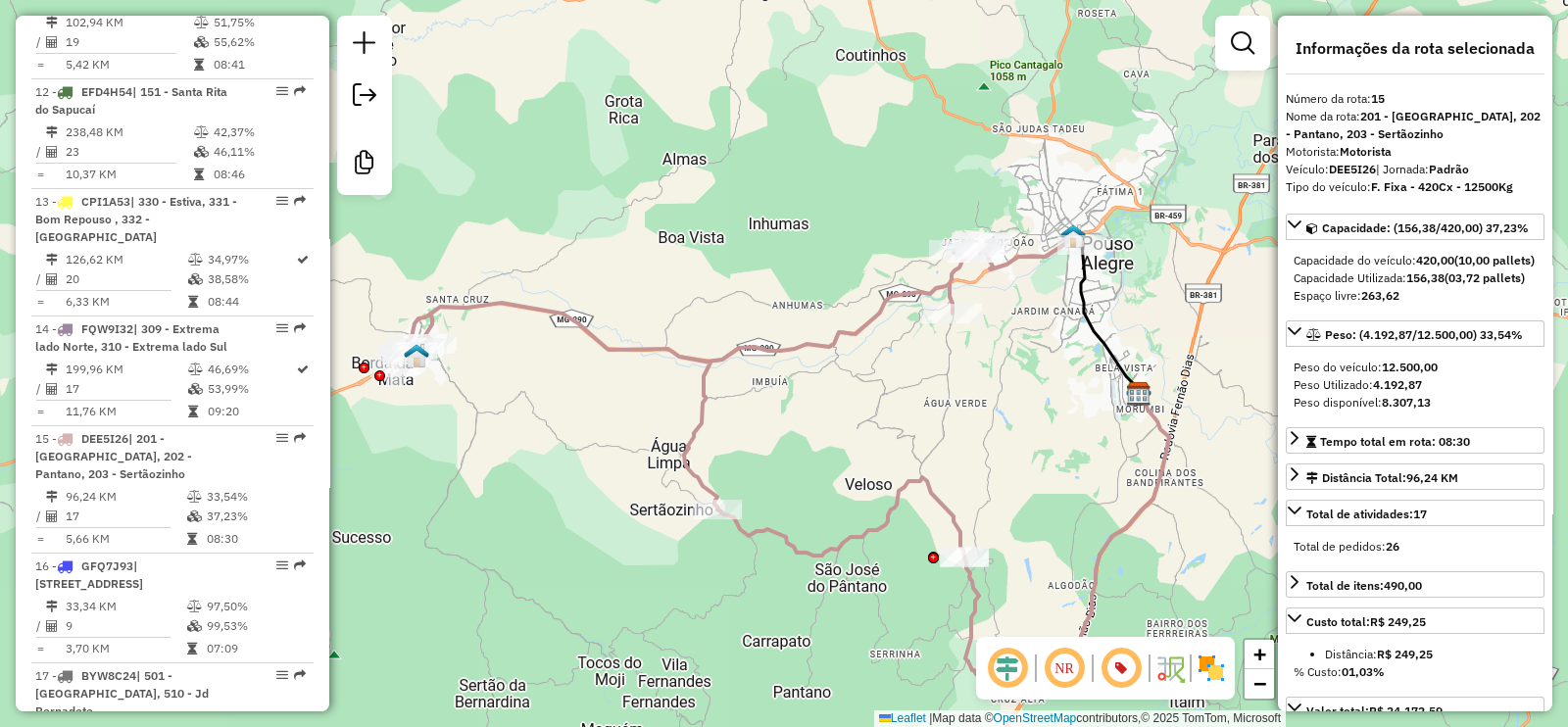
click at [912, 287] on icon at bounding box center [736, 397] width 690 height 322
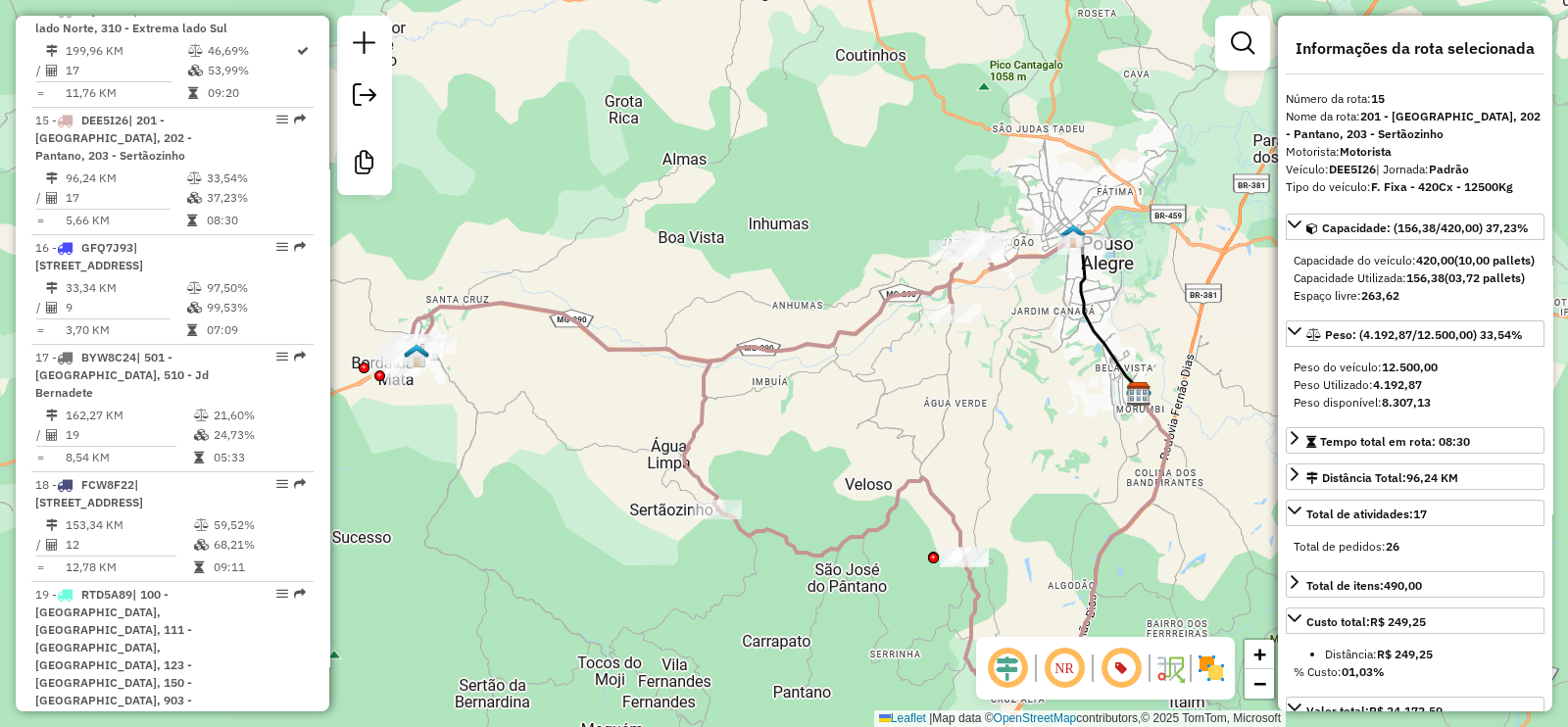
scroll to position [2353, 0]
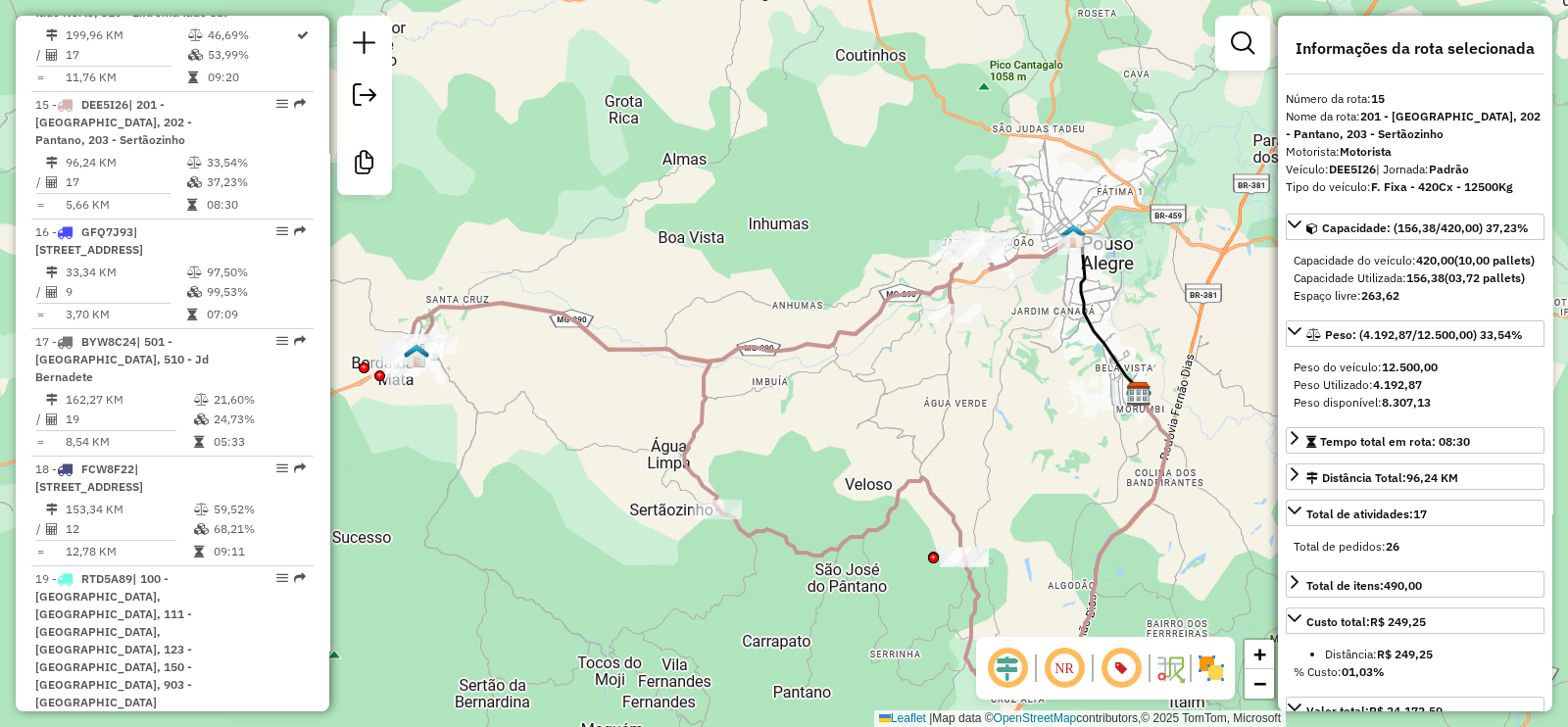
click at [790, 341] on icon at bounding box center [736, 397] width 690 height 322
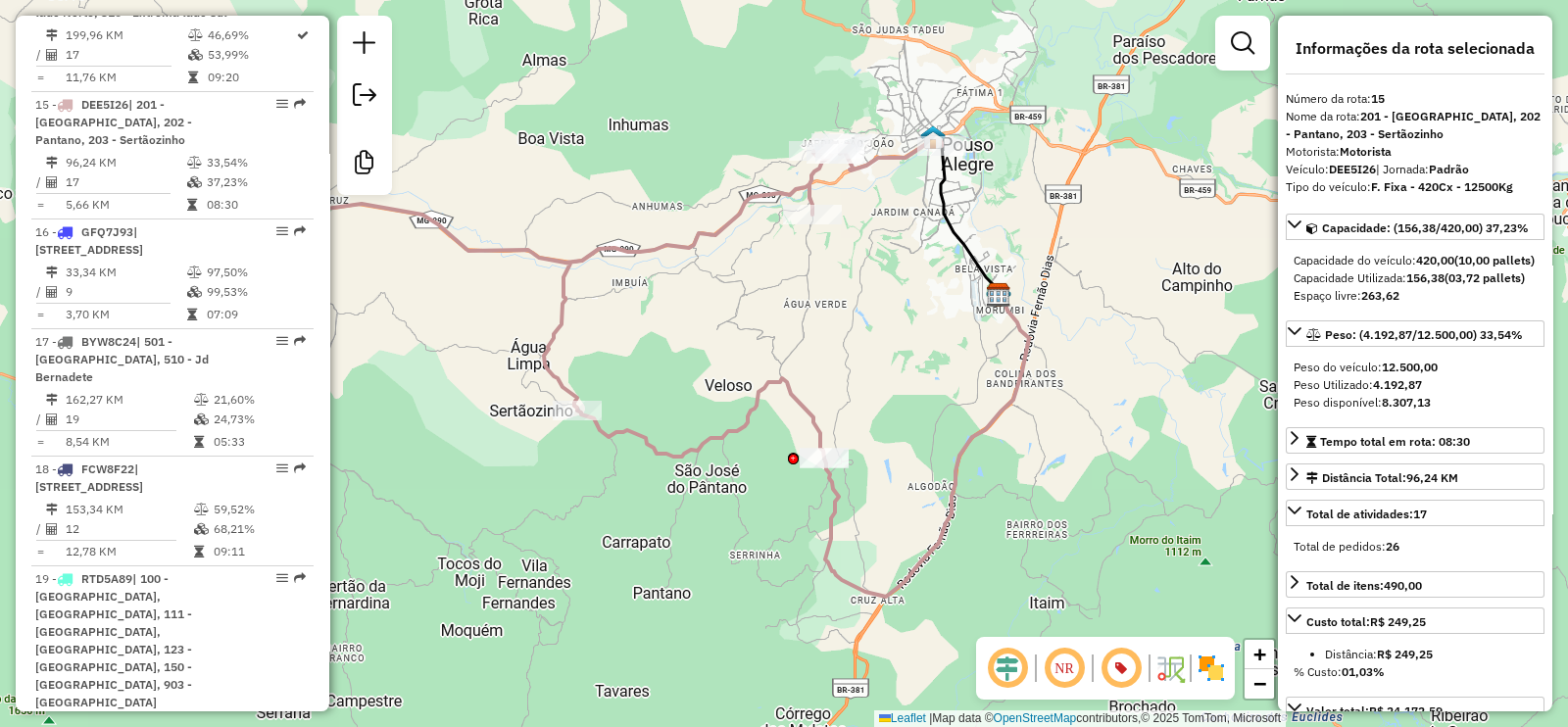
drag, startPoint x: 867, startPoint y: 386, endPoint x: 835, endPoint y: 363, distance: 39.4
click at [835, 363] on div "Janela de atendimento Grade de atendimento Capacidade Transportadoras Veículos …" at bounding box center [784, 364] width 1568 height 727
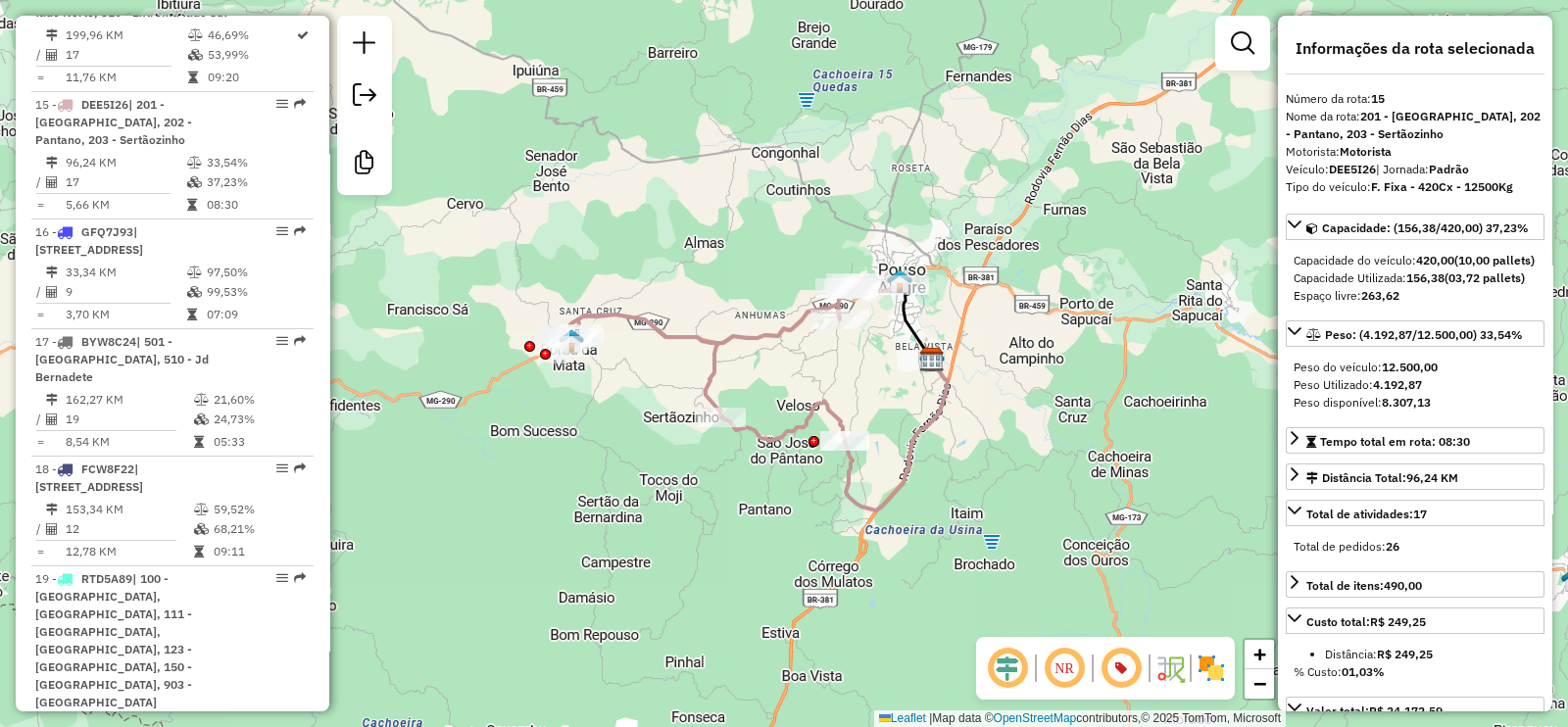
drag, startPoint x: 750, startPoint y: 350, endPoint x: 784, endPoint y: 419, distance: 76.9
click at [784, 419] on div "Janela de atendimento Grade de atendimento Capacidade Transportadoras Veículos …" at bounding box center [784, 364] width 1568 height 727
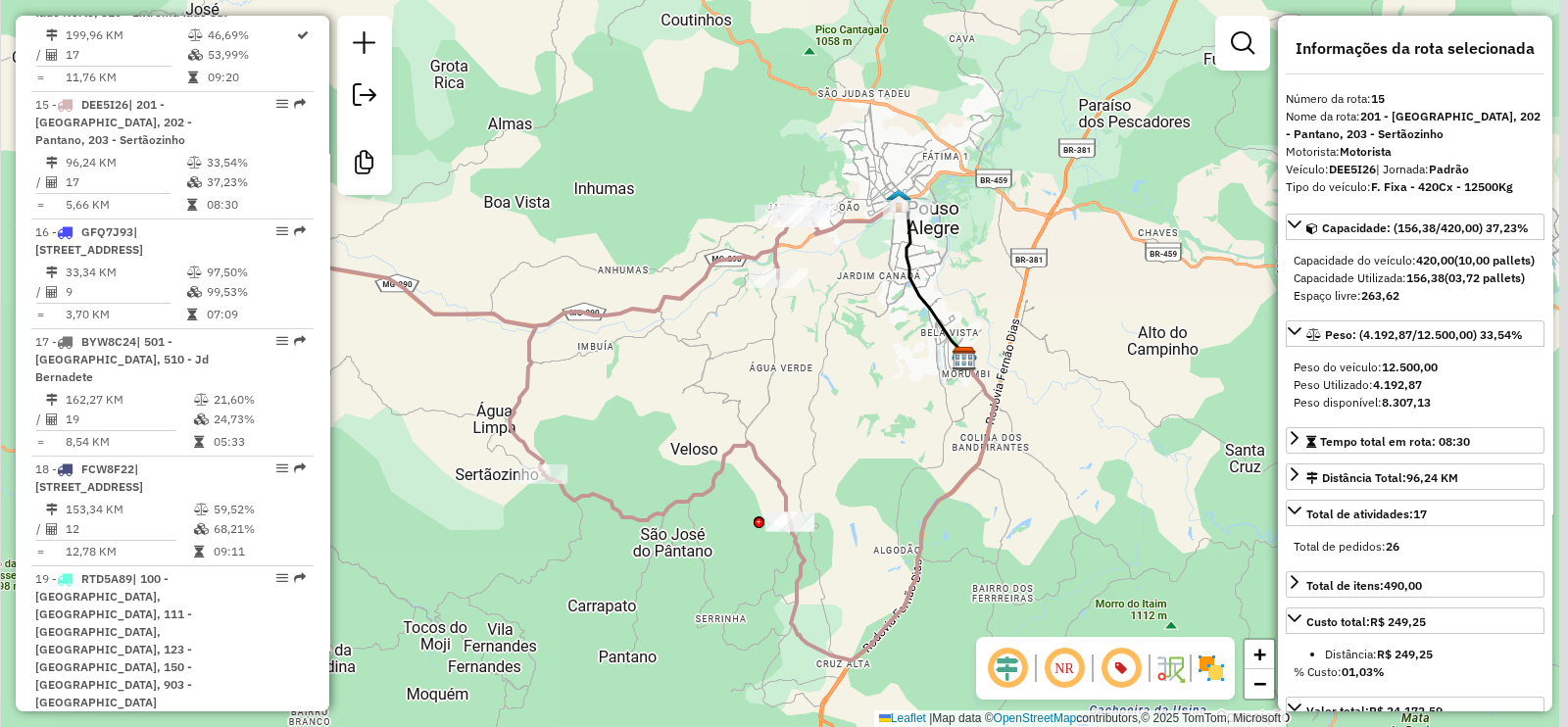
drag, startPoint x: 1038, startPoint y: 393, endPoint x: 885, endPoint y: 288, distance: 185.6
click at [885, 288] on div "Janela de atendimento Grade de atendimento Capacidade Transportadoras Veículos …" at bounding box center [784, 364] width 1568 height 727
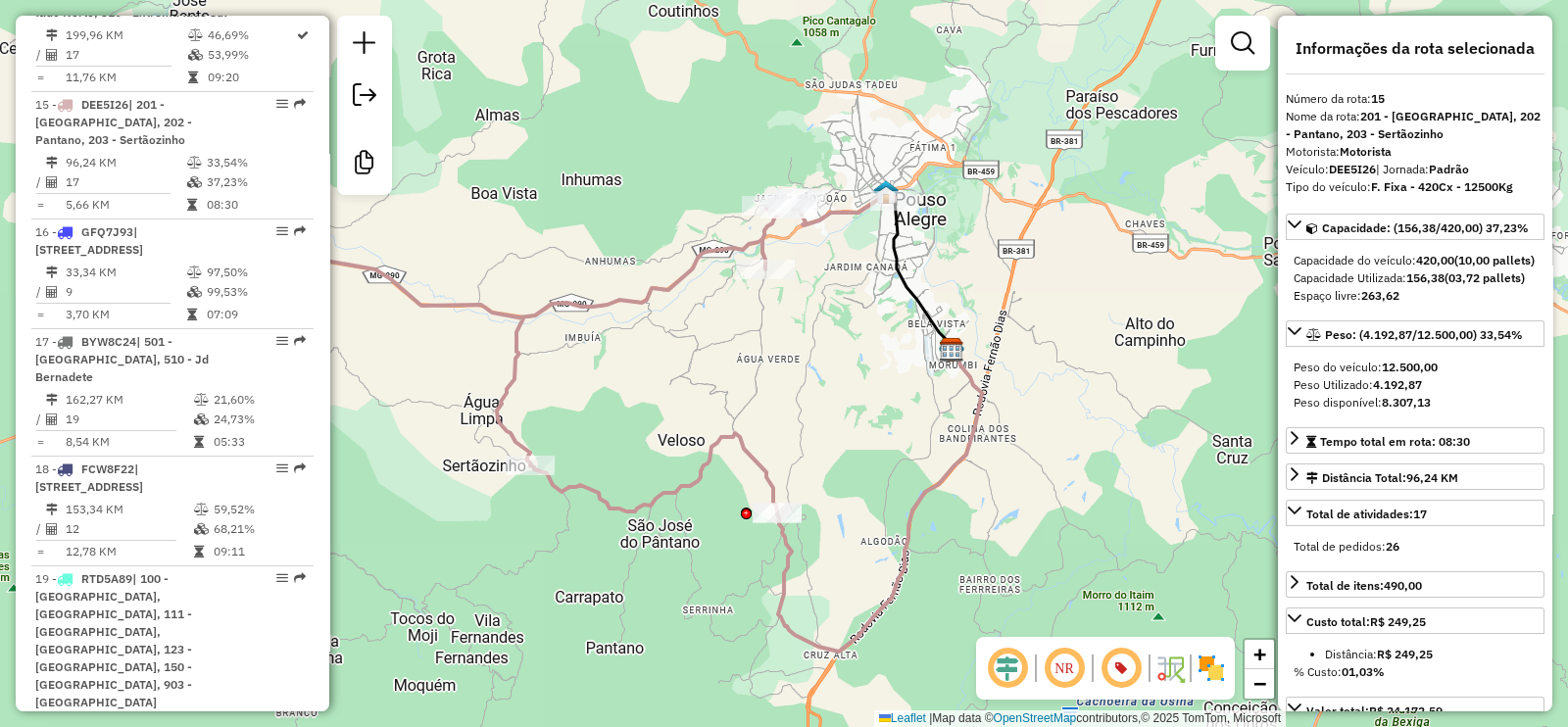
click at [1182, 244] on div "Janela de atendimento Grade de atendimento Capacidade Transportadoras Veículos …" at bounding box center [784, 364] width 1568 height 727
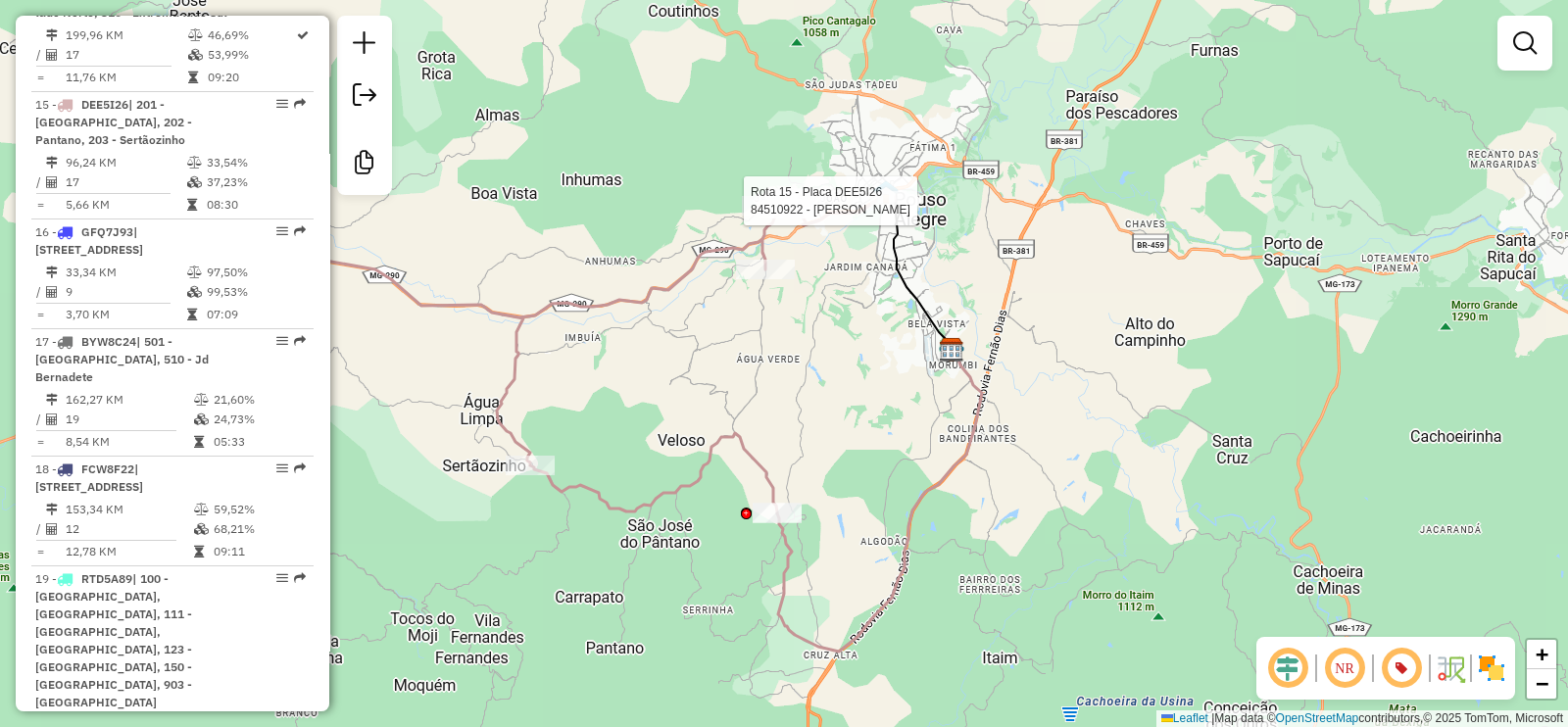
select select "**********"
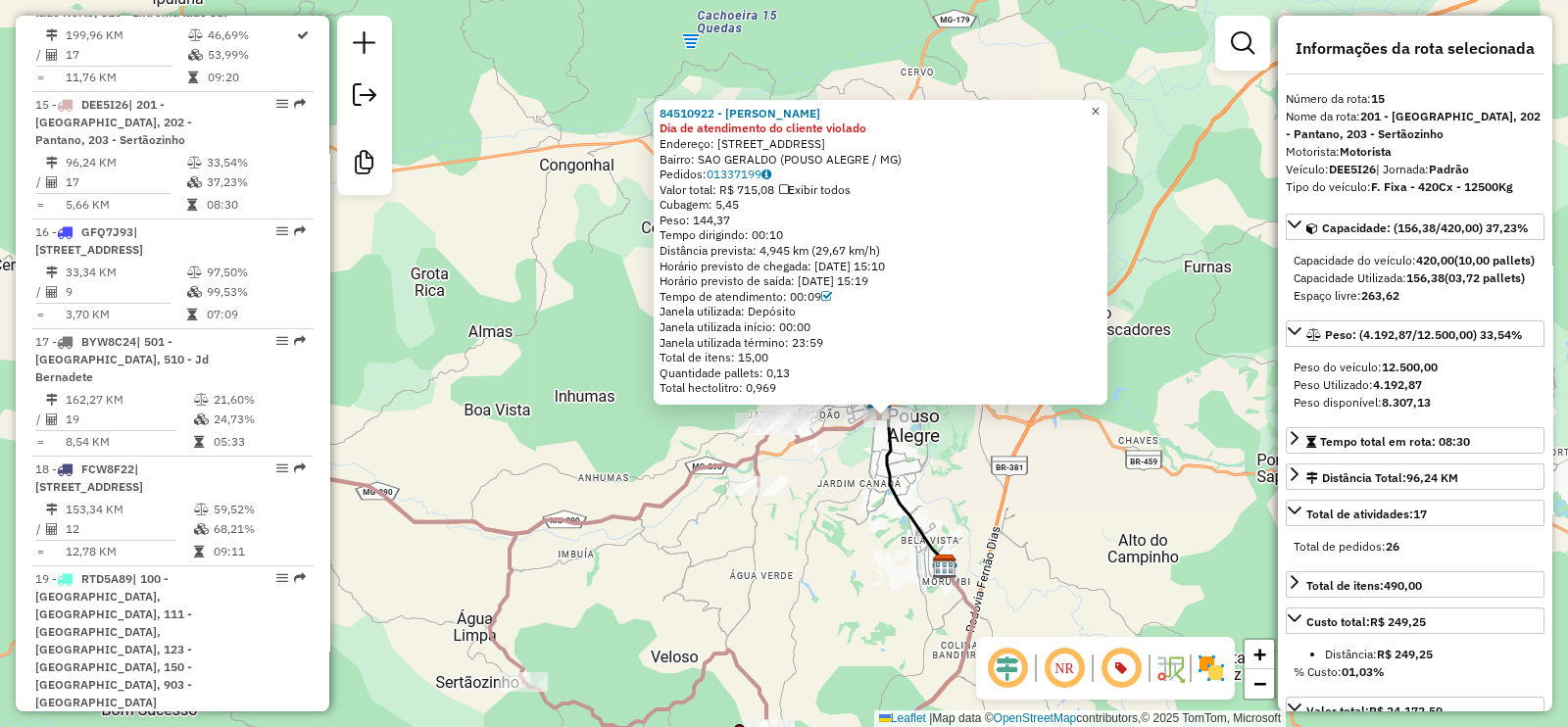
click at [1100, 103] on span "×" at bounding box center [1095, 111] width 9 height 17
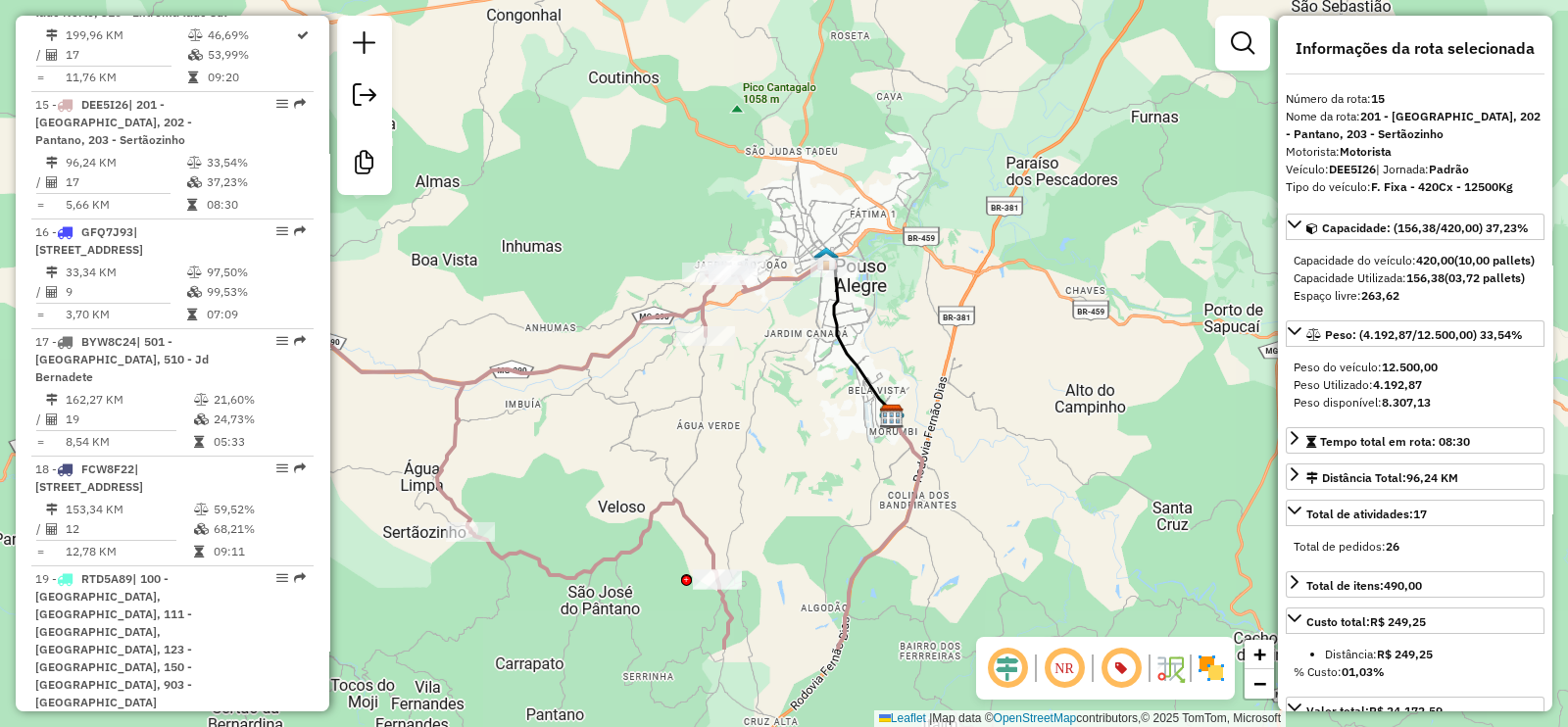
drag, startPoint x: 1131, startPoint y: 349, endPoint x: 1078, endPoint y: 207, distance: 151.6
click at [1078, 198] on div "Janela de atendimento Grade de atendimento Capacidade Transportadoras Veículos …" at bounding box center [784, 364] width 1568 height 727
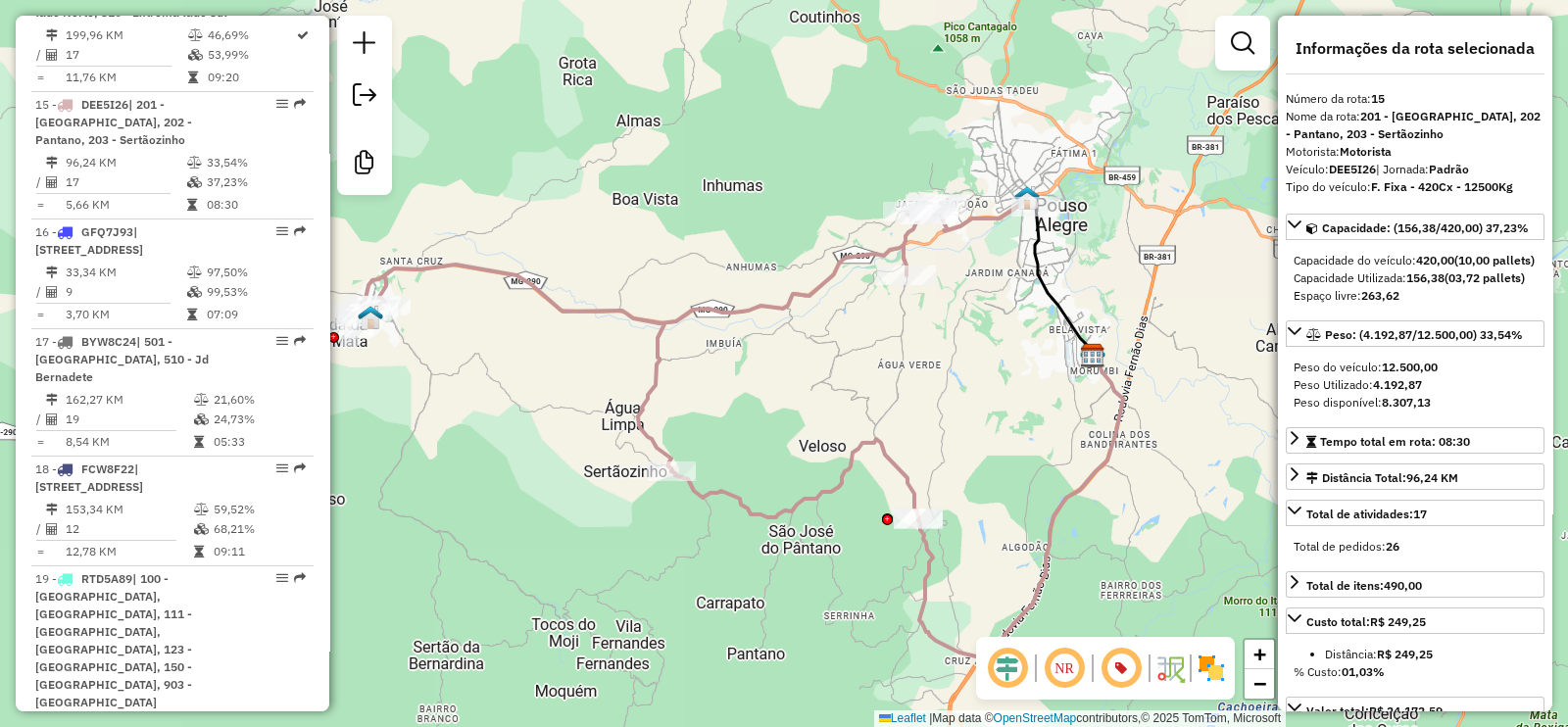
drag, startPoint x: 922, startPoint y: 472, endPoint x: 1103, endPoint y: 416, distance: 189.5
click at [1103, 416] on div "Janela de atendimento Grade de atendimento Capacidade Transportadoras Veículos …" at bounding box center [784, 364] width 1568 height 727
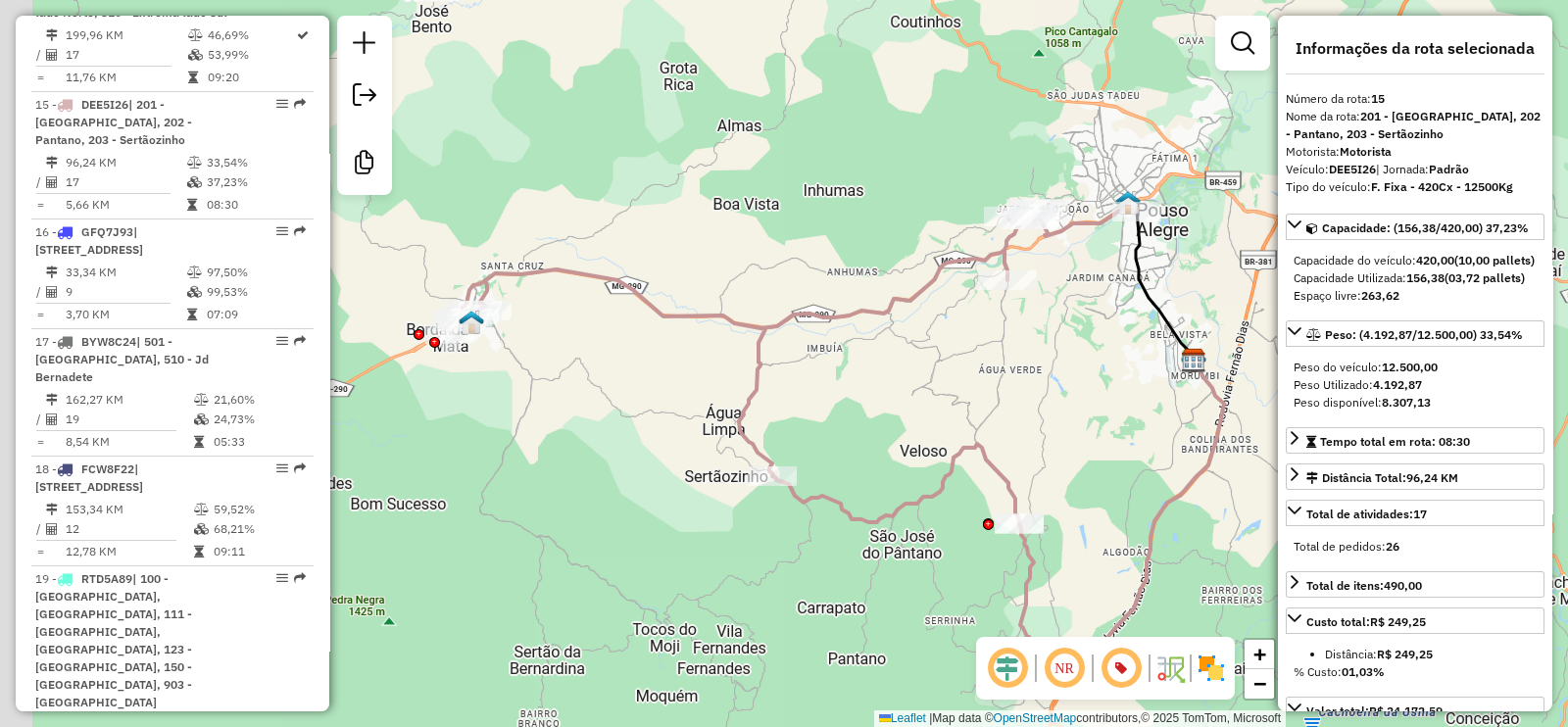
drag, startPoint x: 795, startPoint y: 203, endPoint x: 840, endPoint y: 206, distance: 45.1
click at [840, 206] on div "Janela de atendimento Grade de atendimento Capacidade Transportadoras Veículos …" at bounding box center [784, 364] width 1568 height 727
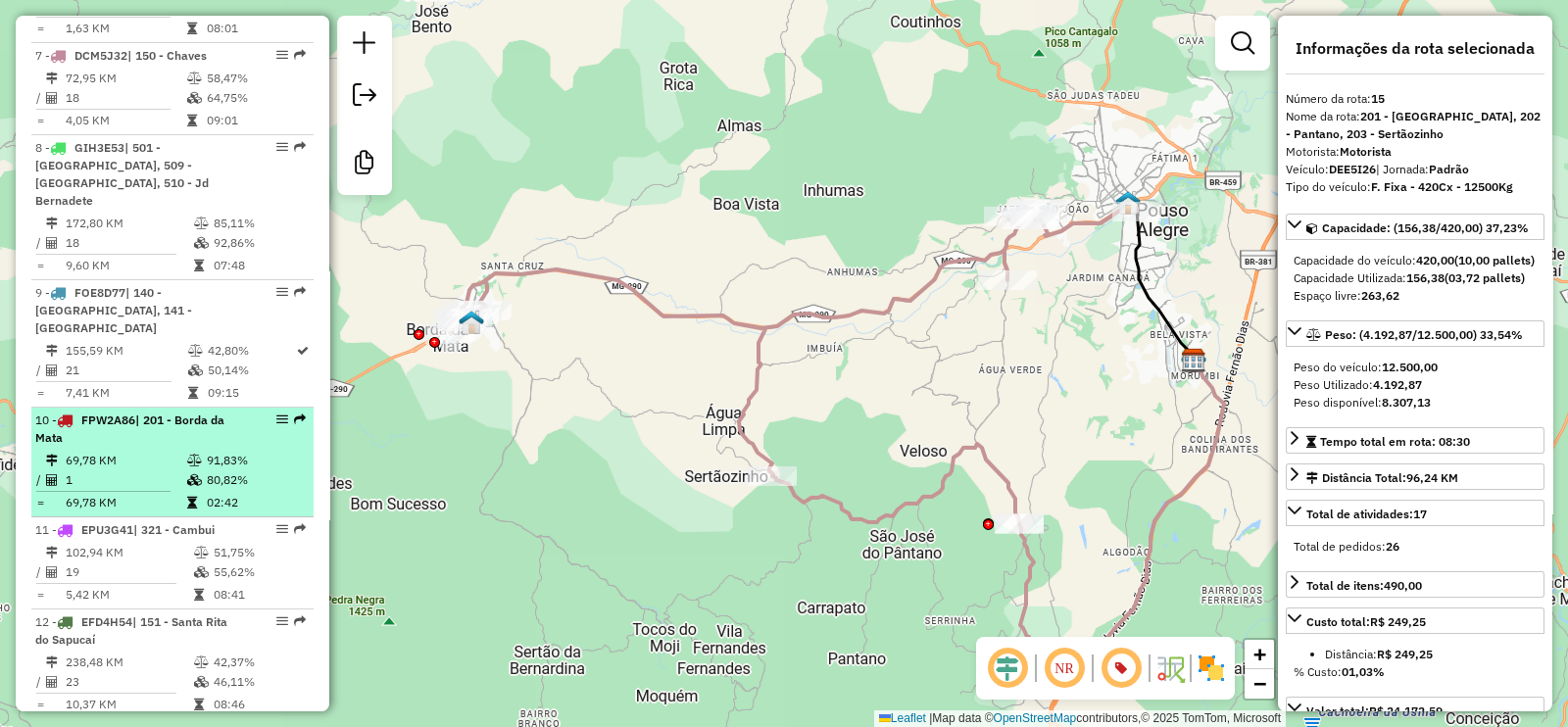
click at [235, 412] on div "10 - FPW2A86 | 201 - Borda da Mata" at bounding box center [139, 429] width 208 height 35
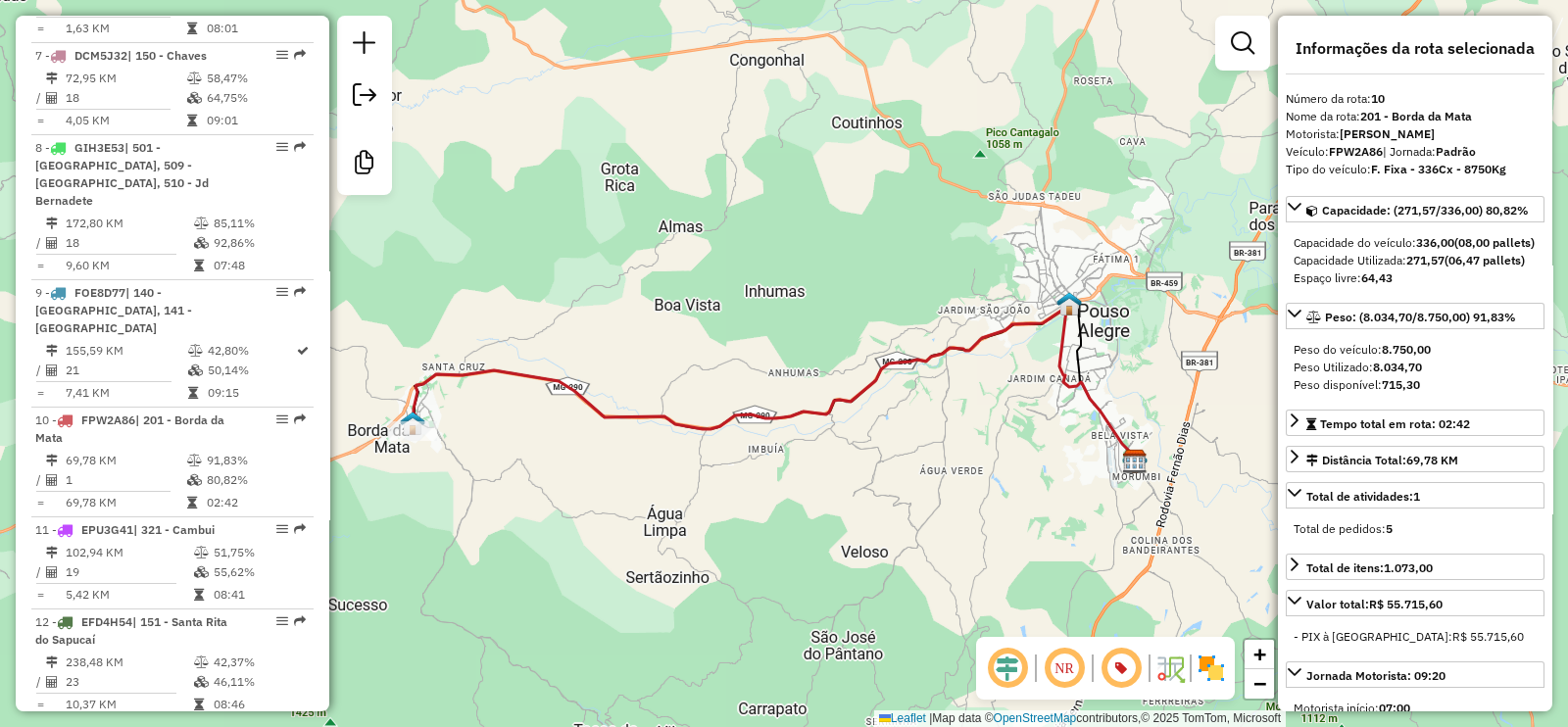
drag, startPoint x: 619, startPoint y: 429, endPoint x: 769, endPoint y: 429, distance: 150.0
click at [769, 429] on div "Janela de atendimento Grade de atendimento Capacidade Transportadoras Veículos …" at bounding box center [784, 364] width 1568 height 727
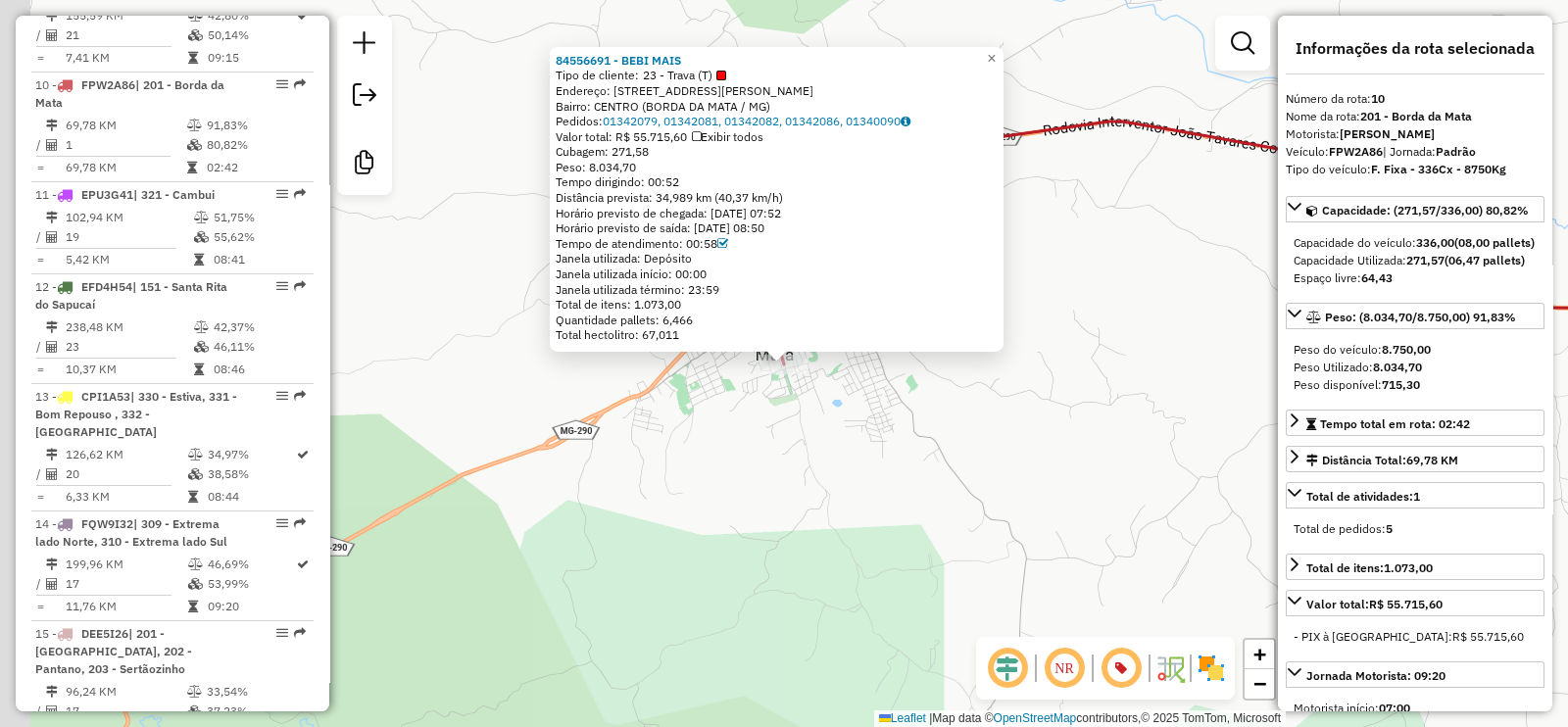
scroll to position [1823, 0]
click at [1176, 472] on div "Rota 10 - Placa FPW2A86 84556691 - BEBI MAIS 84556691 - BEBI MAIS Tipo de clien…" at bounding box center [784, 364] width 1568 height 727
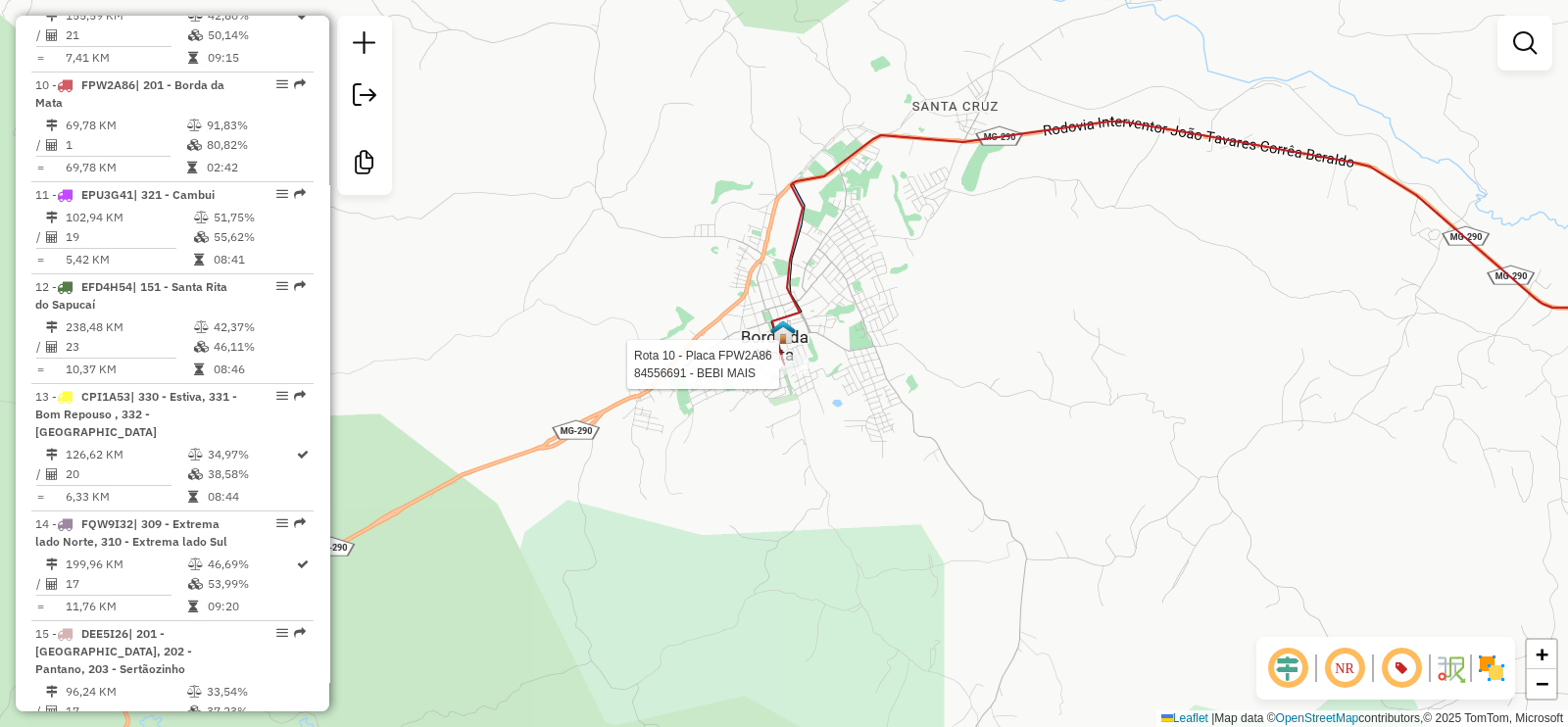
select select "**********"
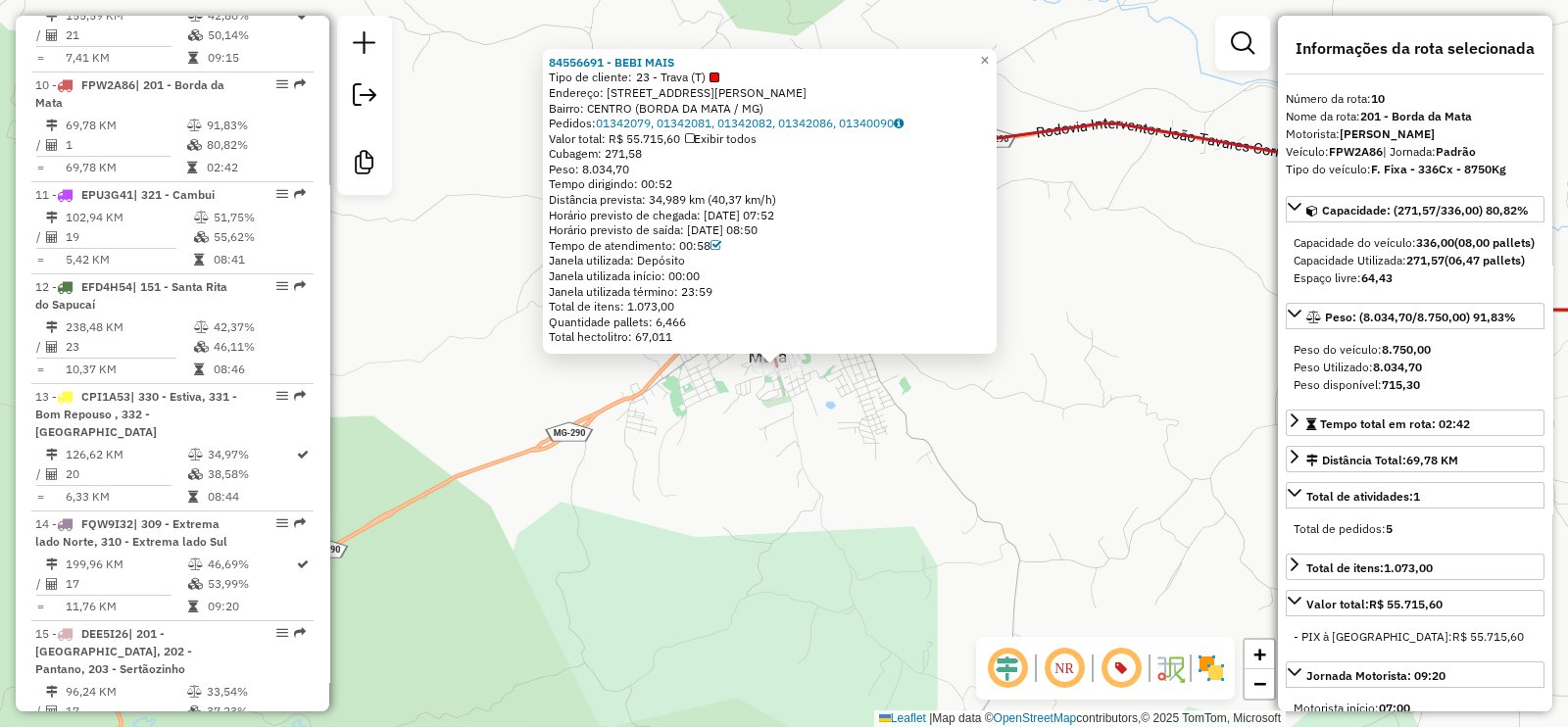
drag, startPoint x: 731, startPoint y: 458, endPoint x: 510, endPoint y: 482, distance: 222.3
click at [510, 482] on div "84556691 - BEBI MAIS Tipo de cliente: 23 - Trava (T) Endereço: [STREET_ADDRESS]…" at bounding box center [784, 364] width 1568 height 727
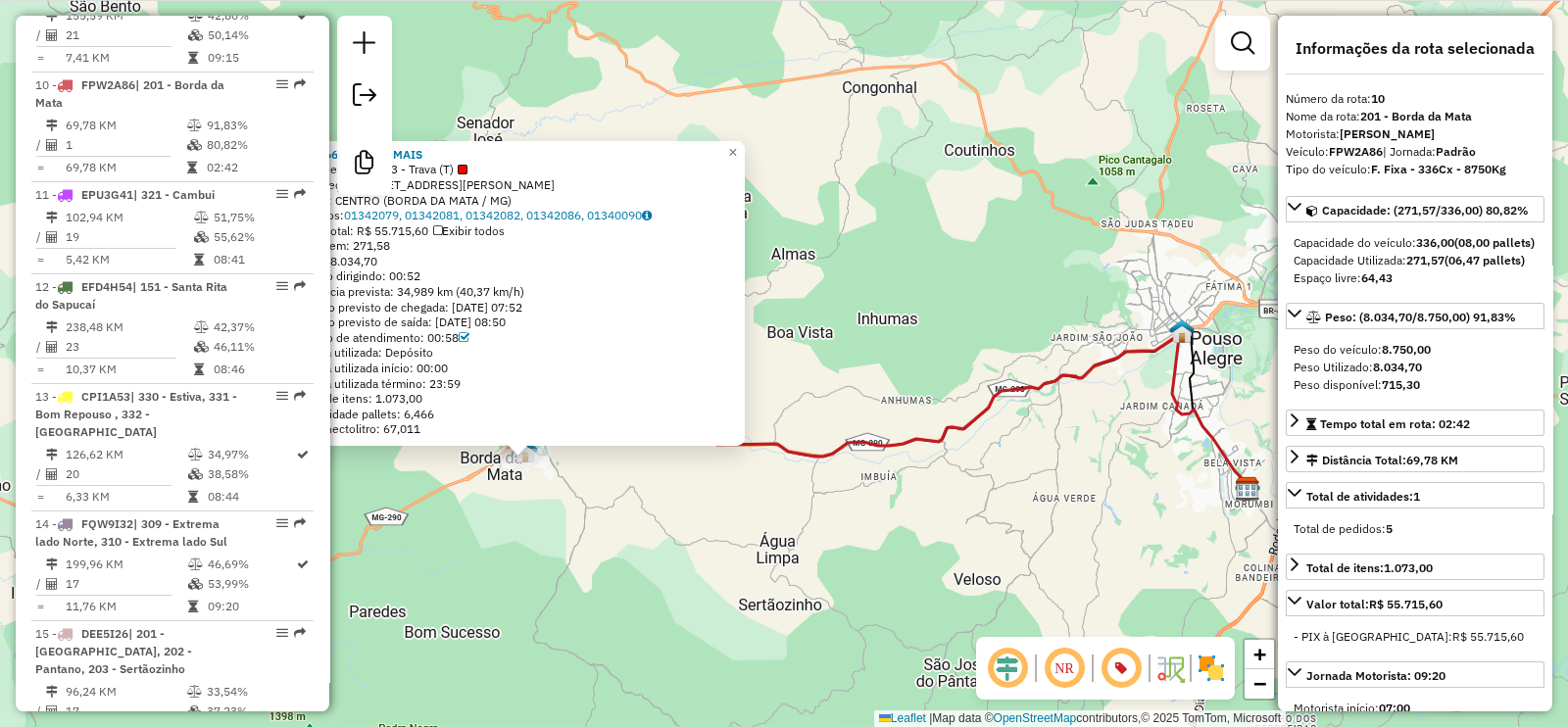
drag, startPoint x: 591, startPoint y: 559, endPoint x: 719, endPoint y: 529, distance: 131.5
click at [719, 529] on div "84556691 - BEBI MAIS Tipo de cliente: 23 - Trava (T) Endereço: [STREET_ADDRESS]…" at bounding box center [784, 364] width 1568 height 727
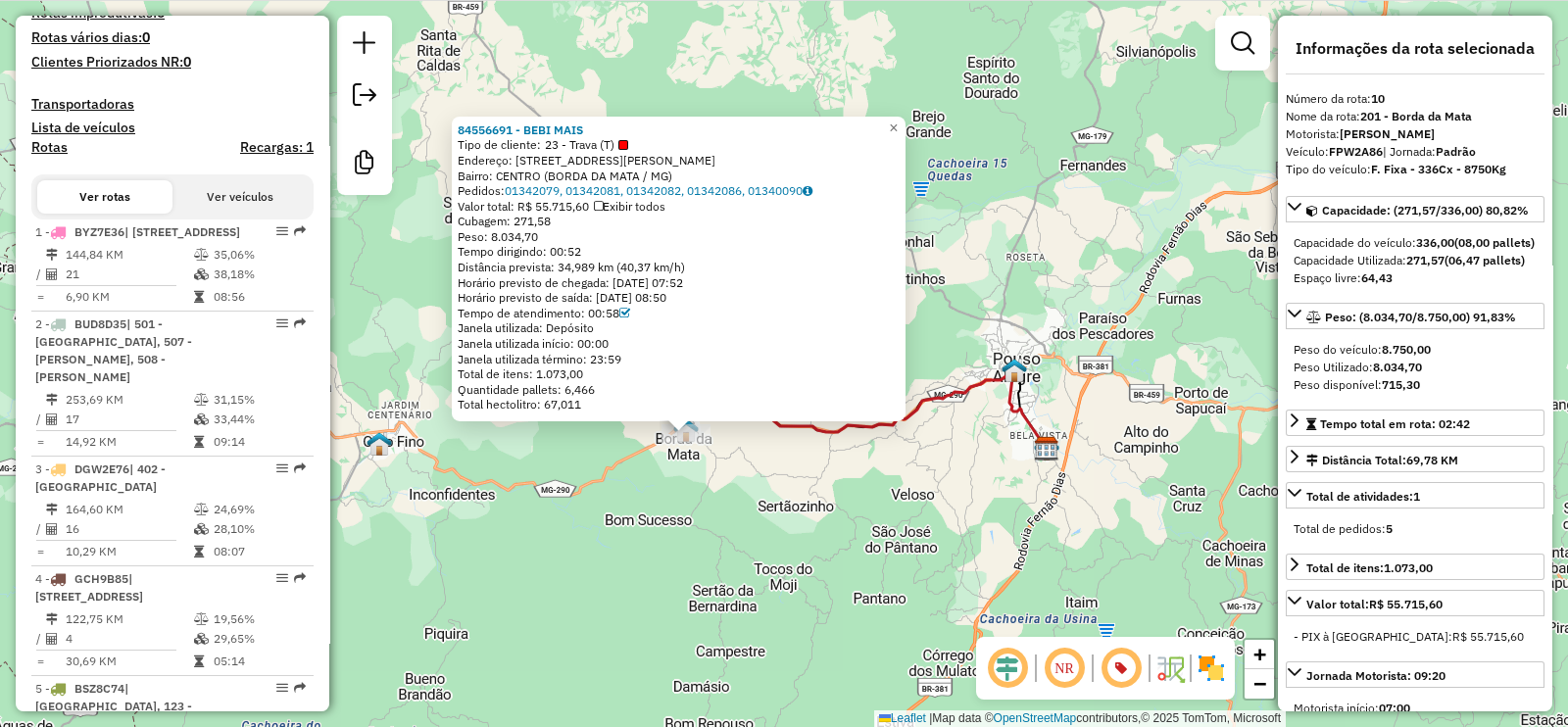
scroll to position [720, 0]
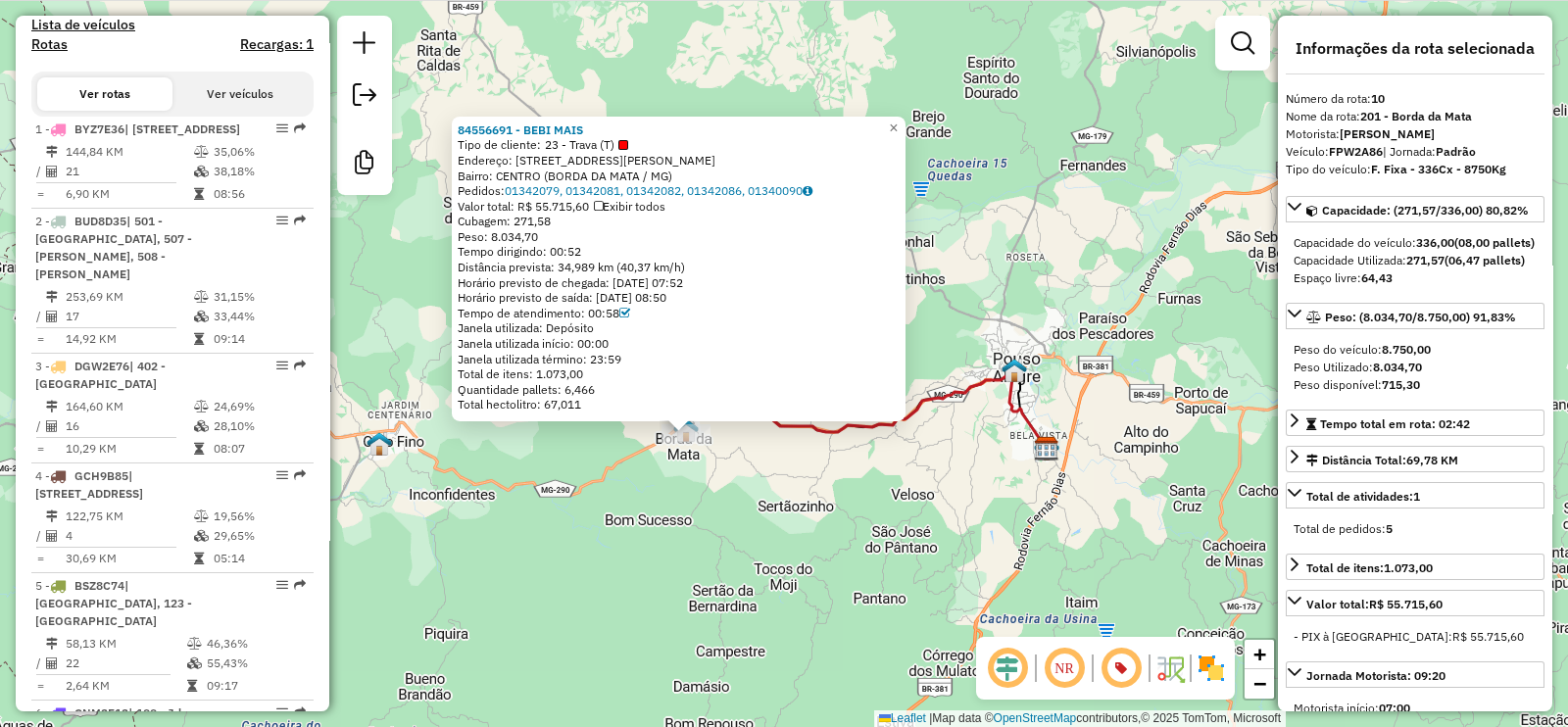
click at [634, 525] on div "84556691 - BEBI MAIS Tipo de cliente: 23 - Trava (T) Endereço: [STREET_ADDRESS]…" at bounding box center [784, 364] width 1568 height 727
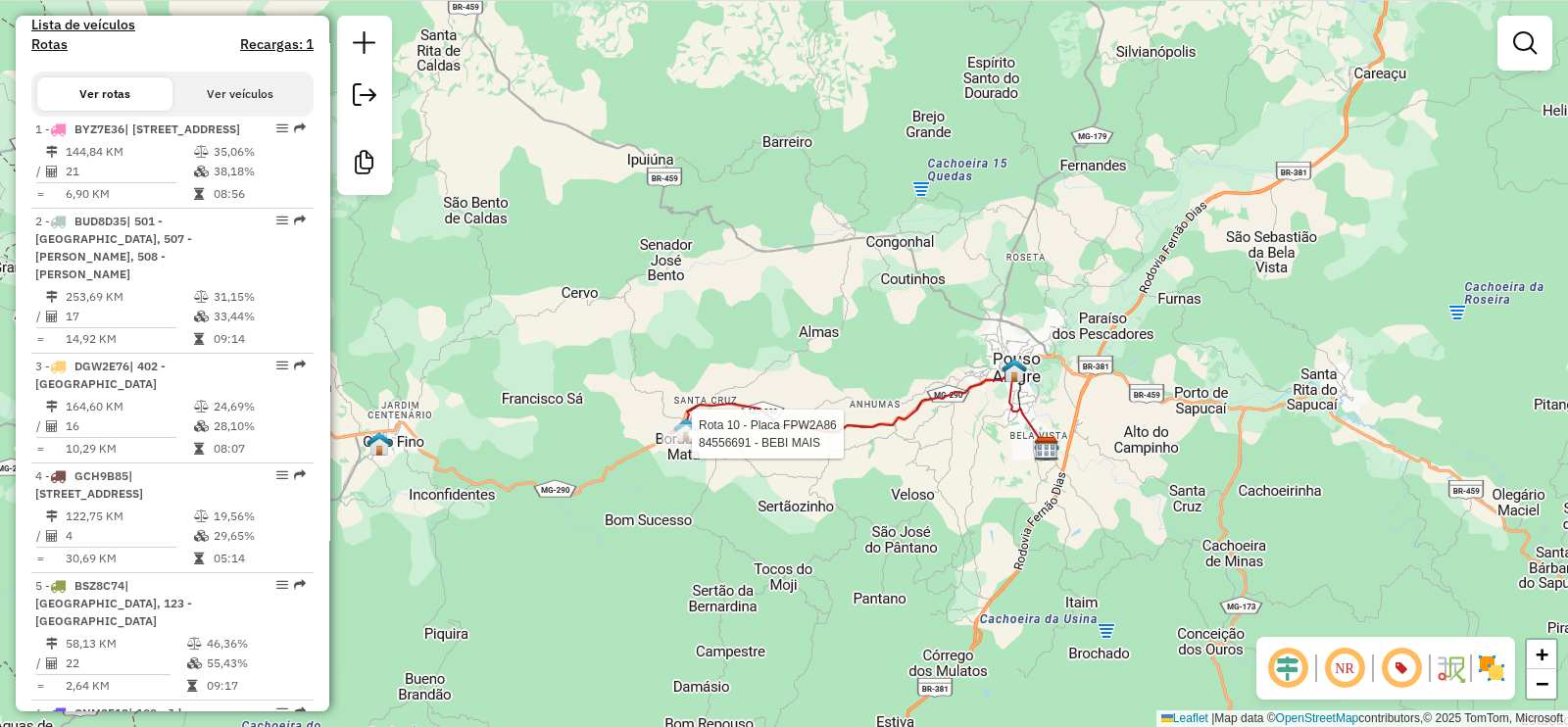
select select "**********"
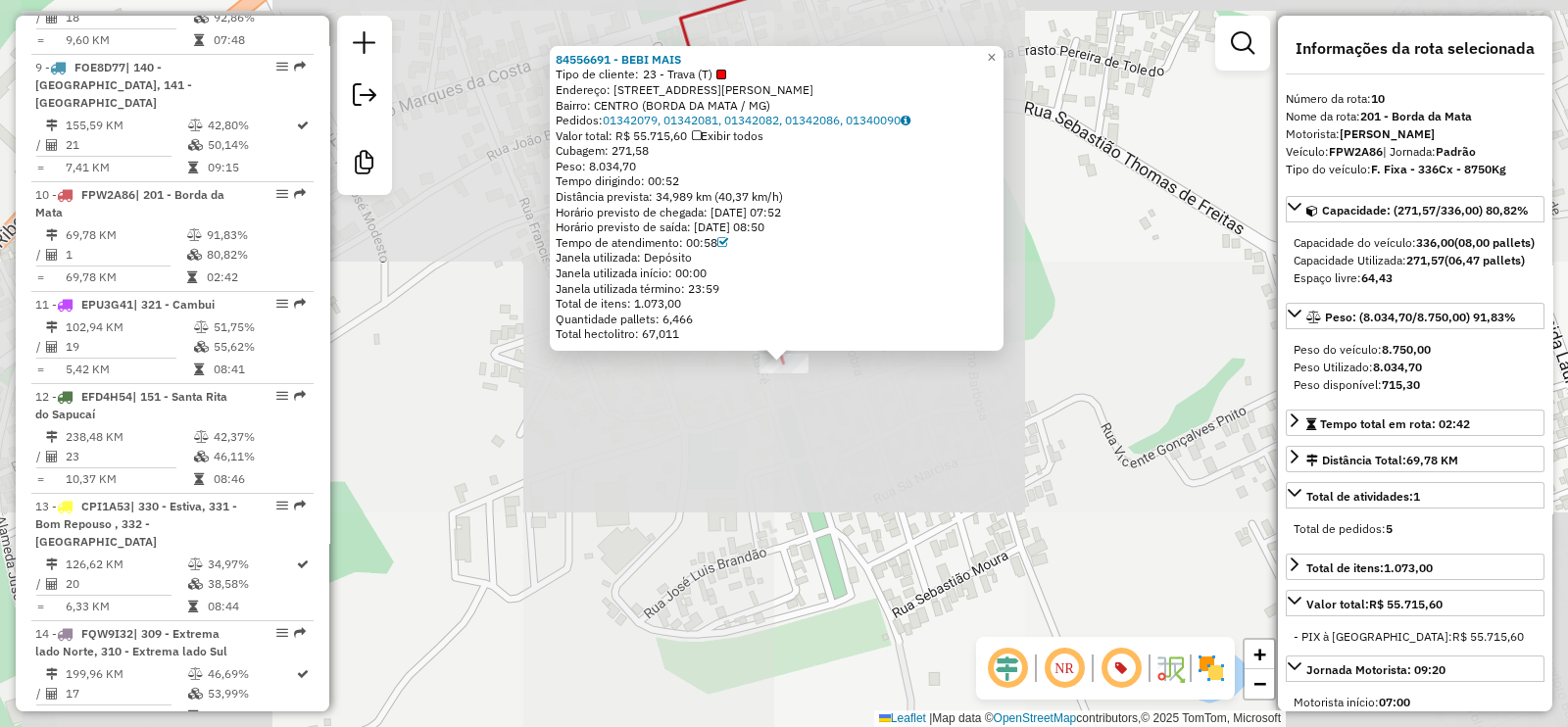
scroll to position [1823, 0]
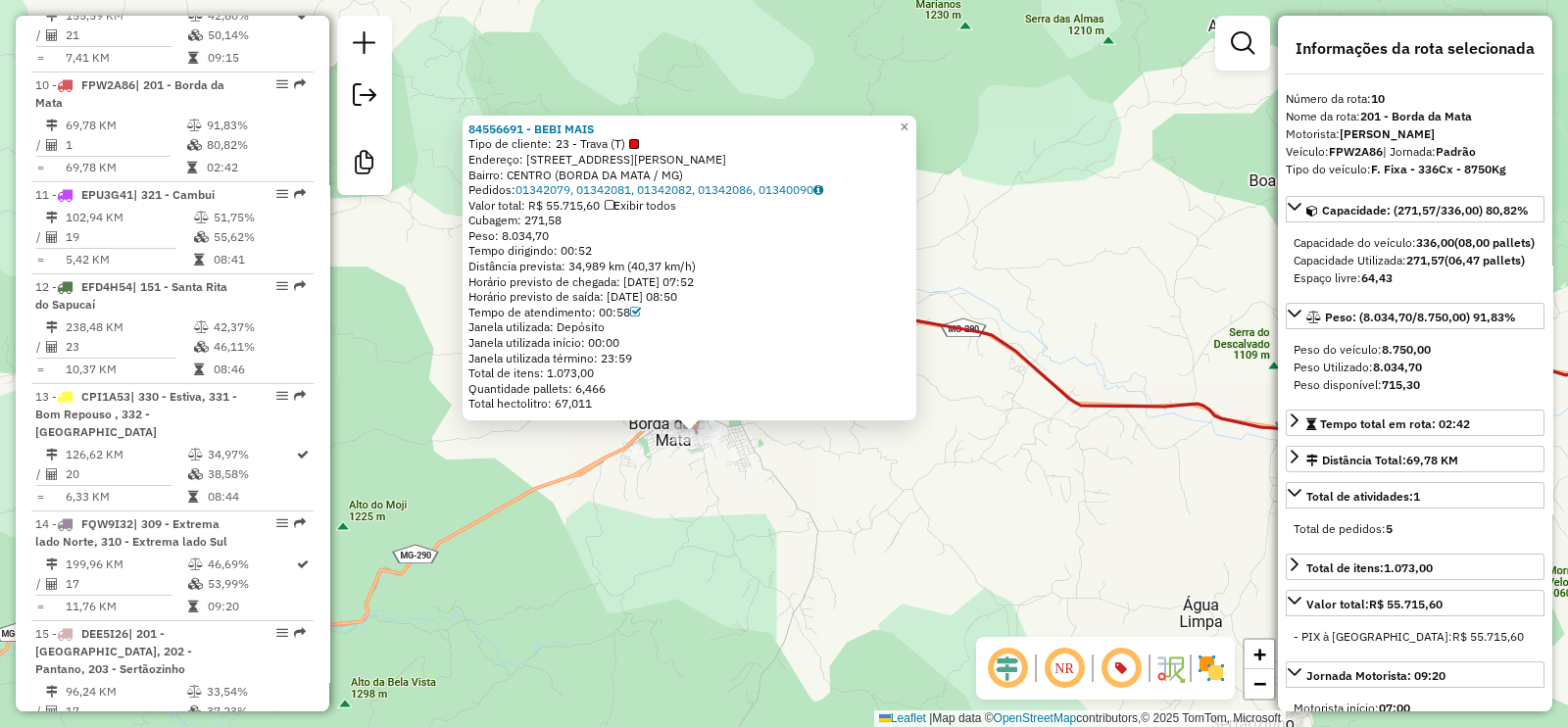
click at [678, 455] on div "Rota 10 - Placa FPW2A86 84556691 - BEBI MAIS 84556691 - BEBI MAIS Tipo de clien…" at bounding box center [784, 364] width 1568 height 727
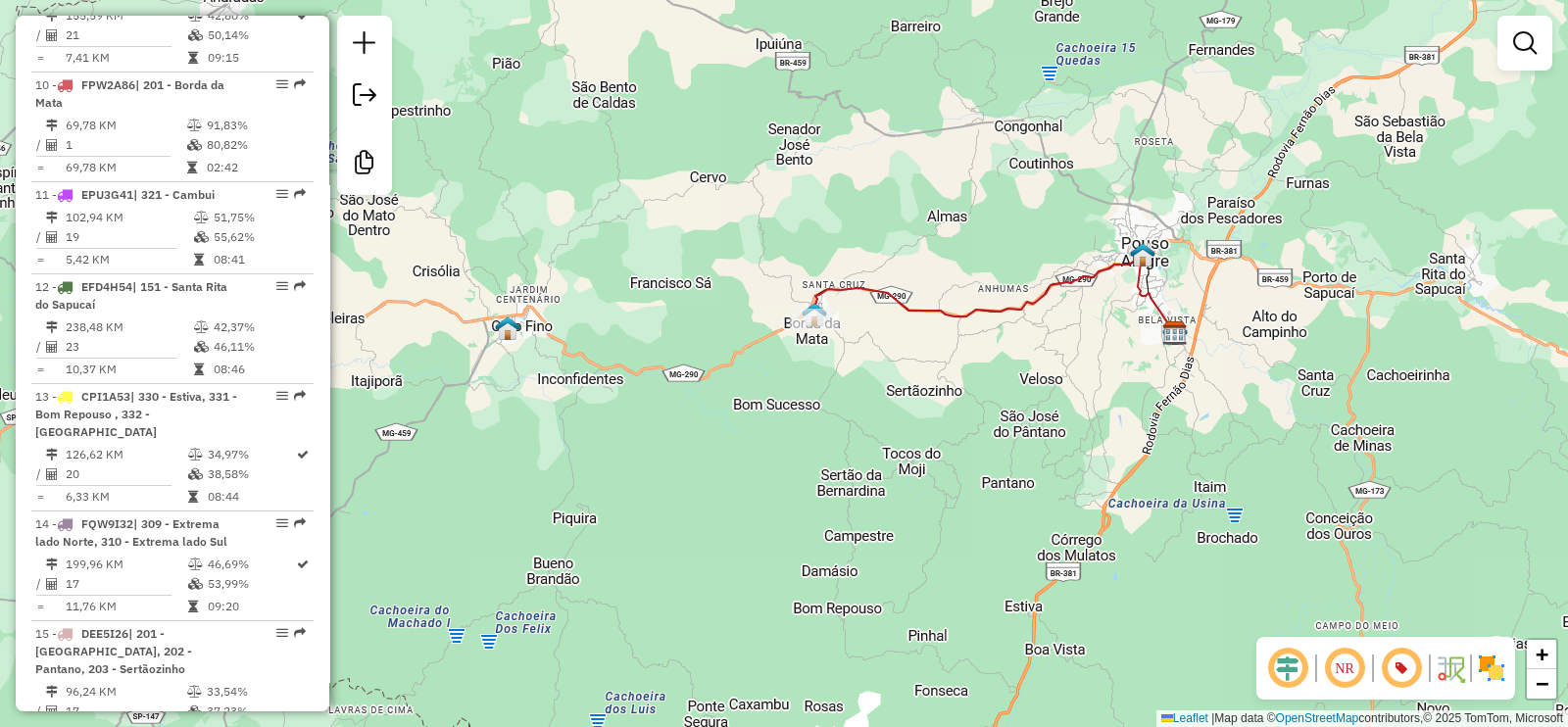
click at [986, 302] on icon at bounding box center [994, 295] width 362 height 77
select select "**********"
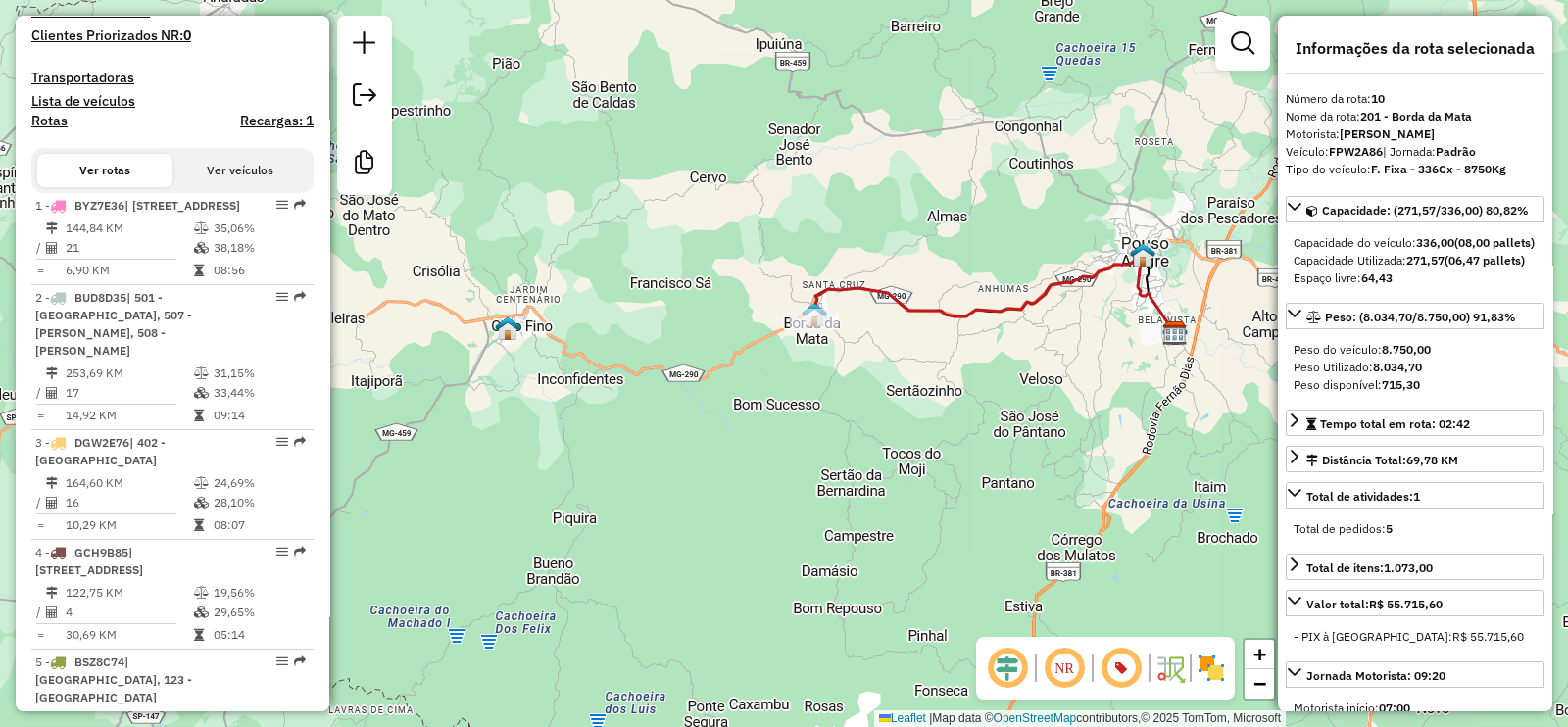
scroll to position [231, 0]
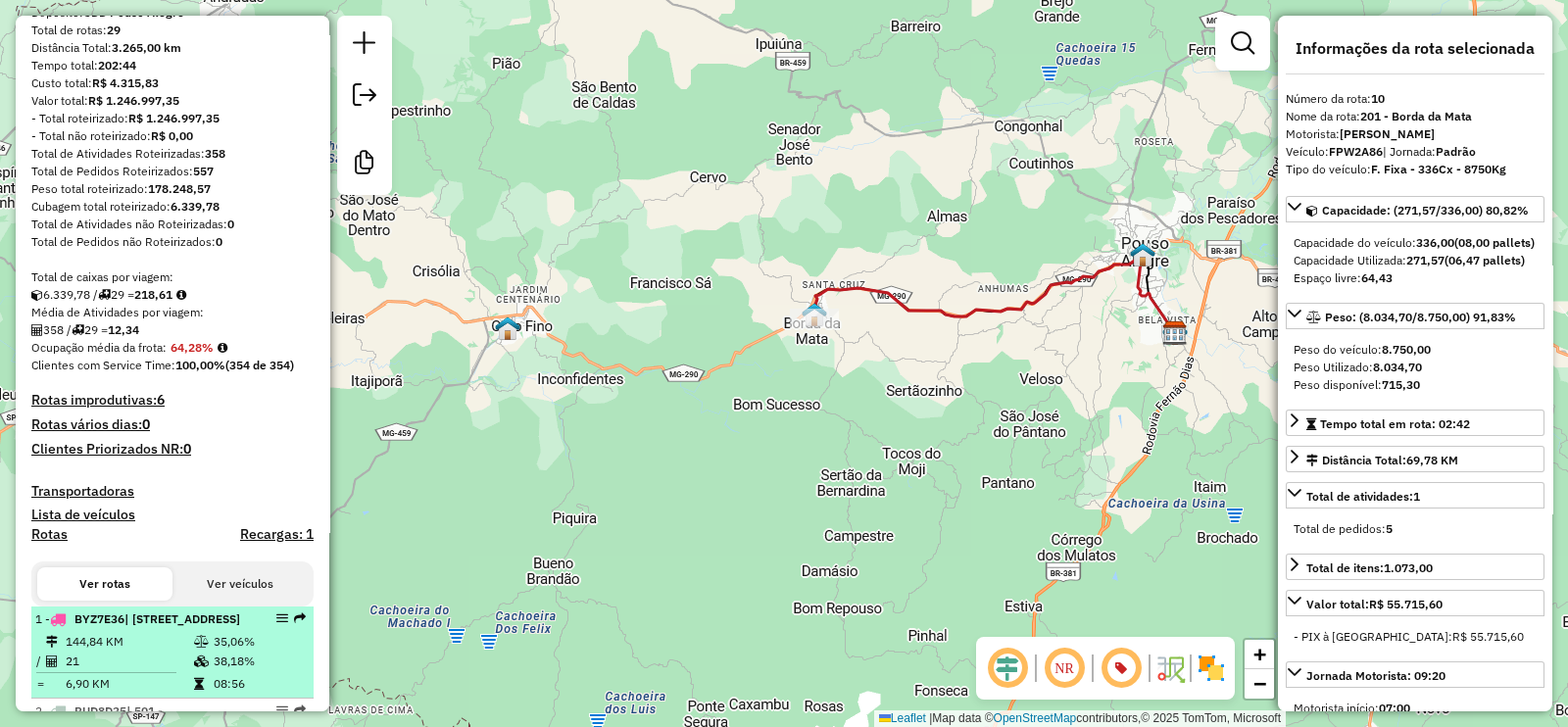
click at [187, 627] on span "| [STREET_ADDRESS]" at bounding box center [183, 619] width 116 height 15
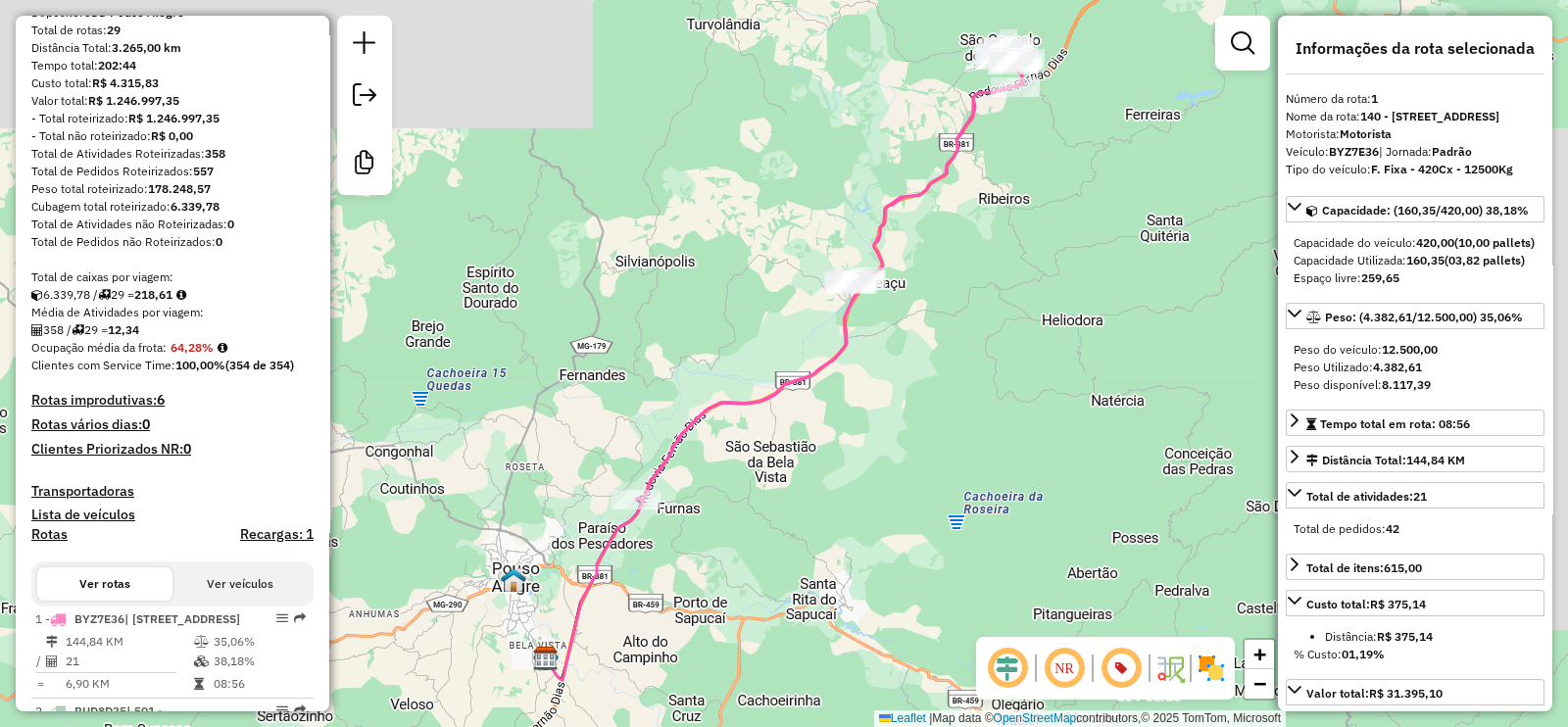
scroll to position [1488, 0]
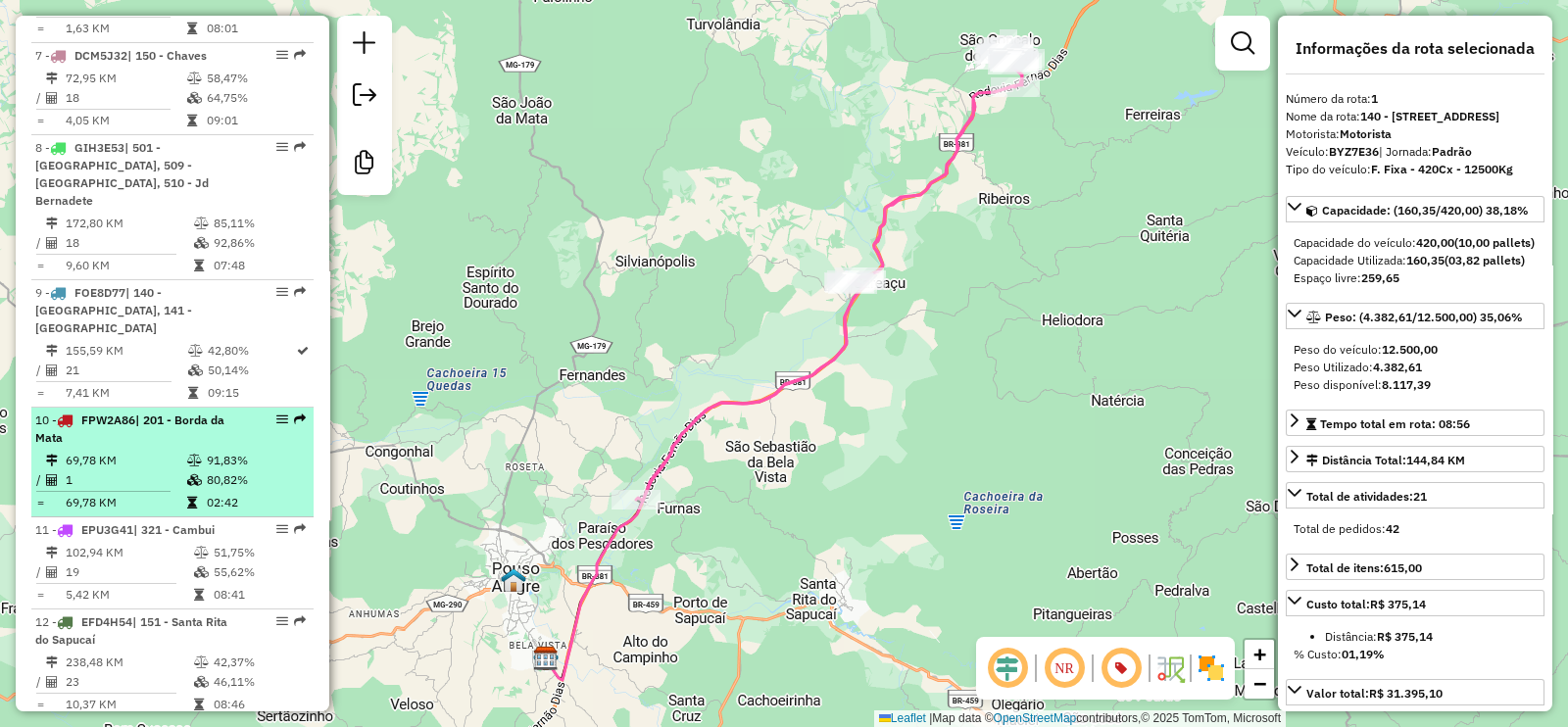
click at [197, 413] on span "| 201 - Borda da Mata" at bounding box center [130, 428] width 189 height 32
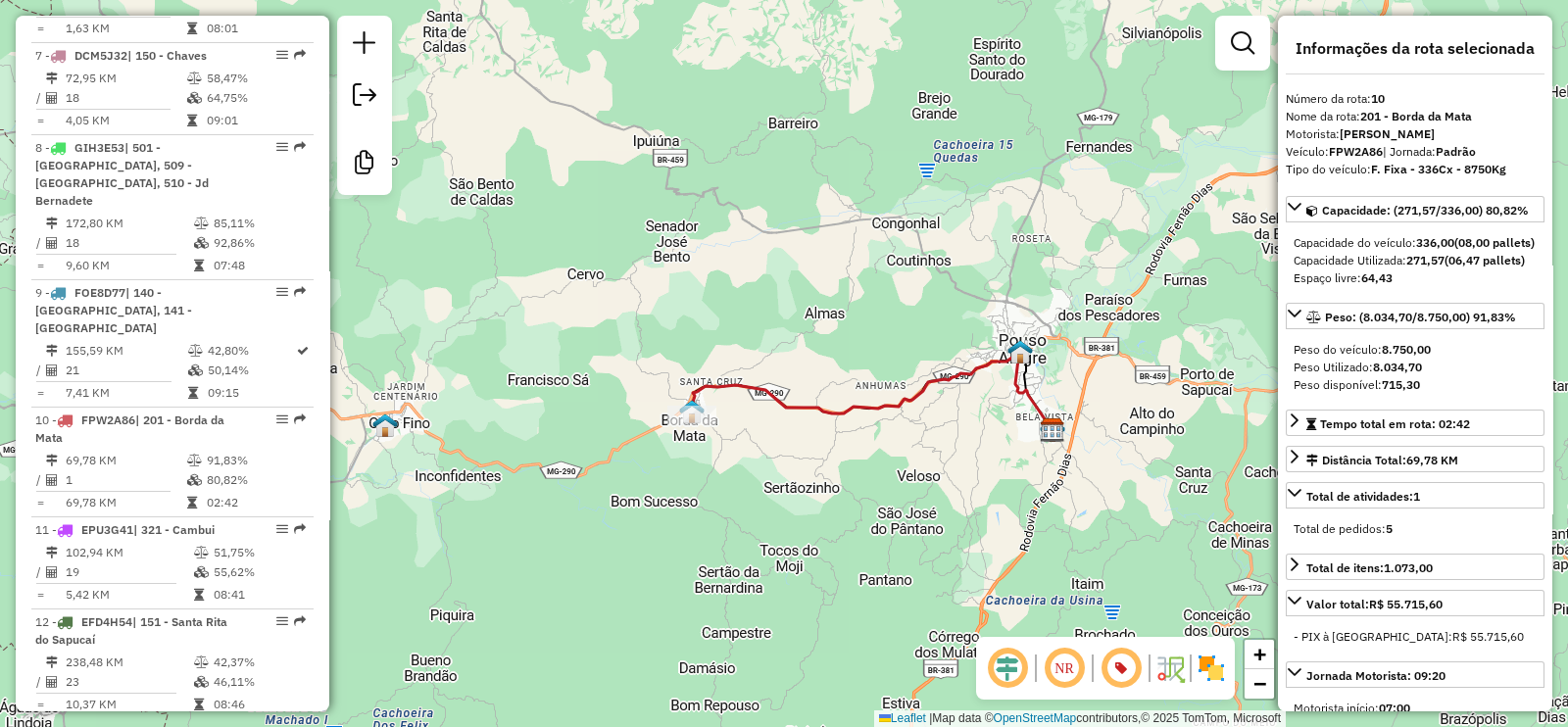
click at [806, 404] on icon at bounding box center [872, 392] width 362 height 77
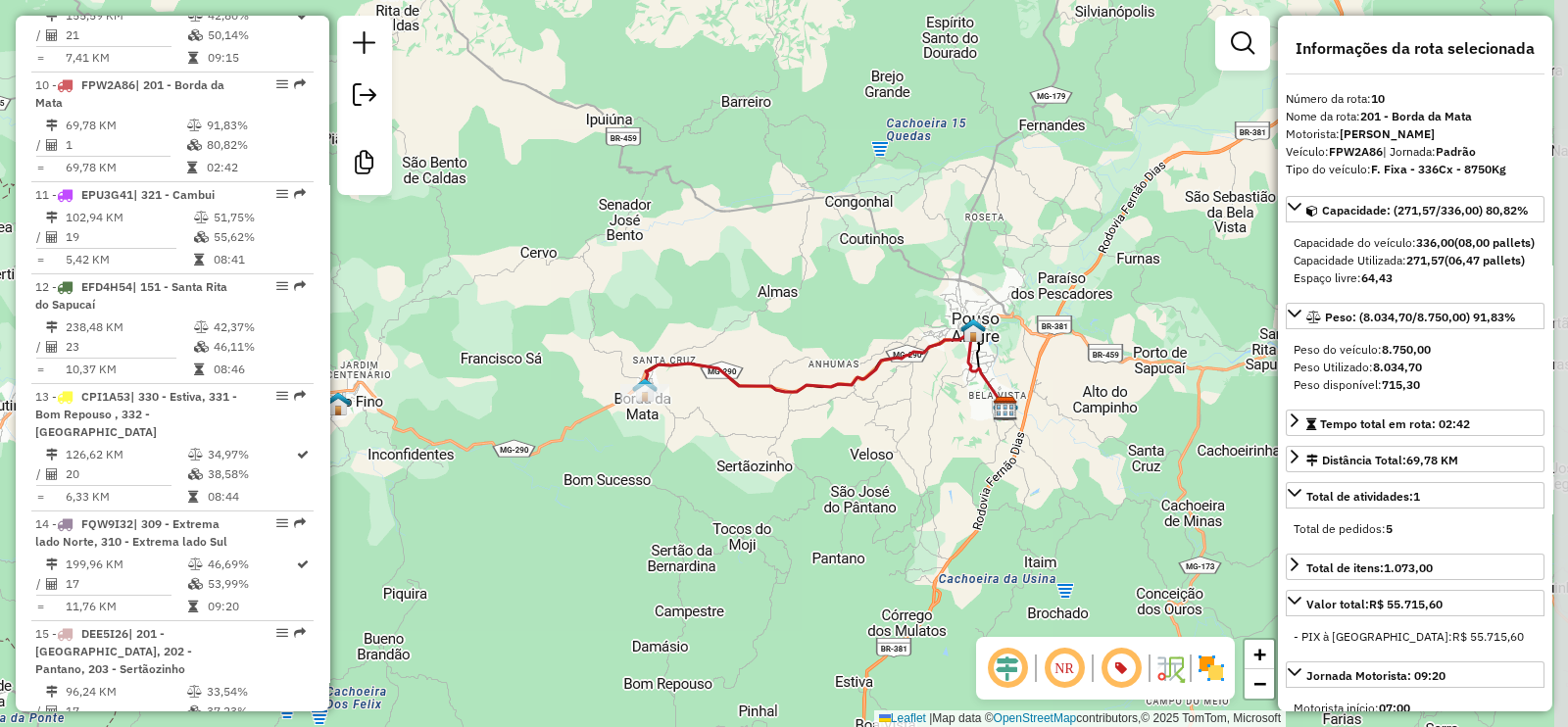
drag, startPoint x: 812, startPoint y: 397, endPoint x: 765, endPoint y: 376, distance: 51.5
click at [765, 376] on icon at bounding box center [825, 370] width 362 height 77
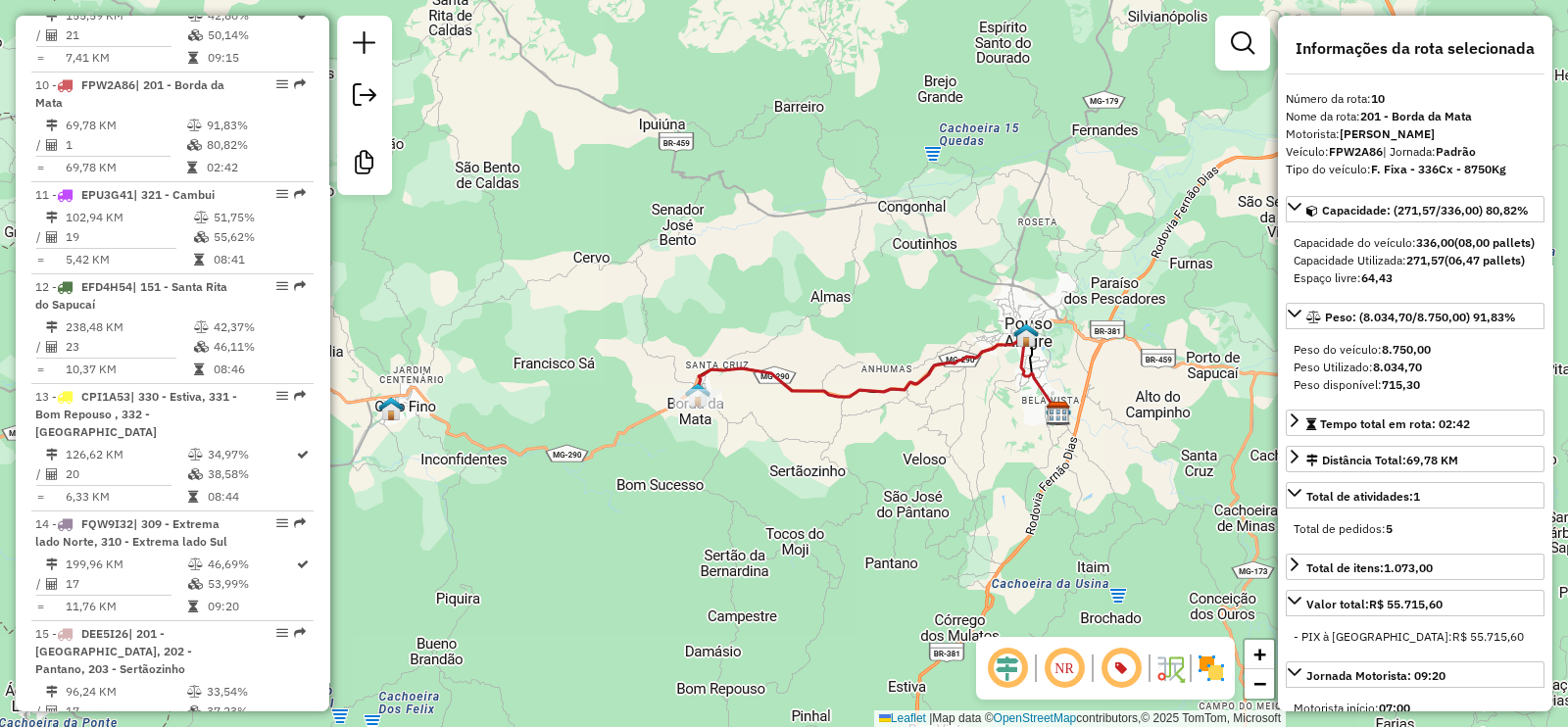
drag, startPoint x: 765, startPoint y: 376, endPoint x: 828, endPoint y: 384, distance: 63.5
click at [825, 383] on icon at bounding box center [878, 375] width 362 height 77
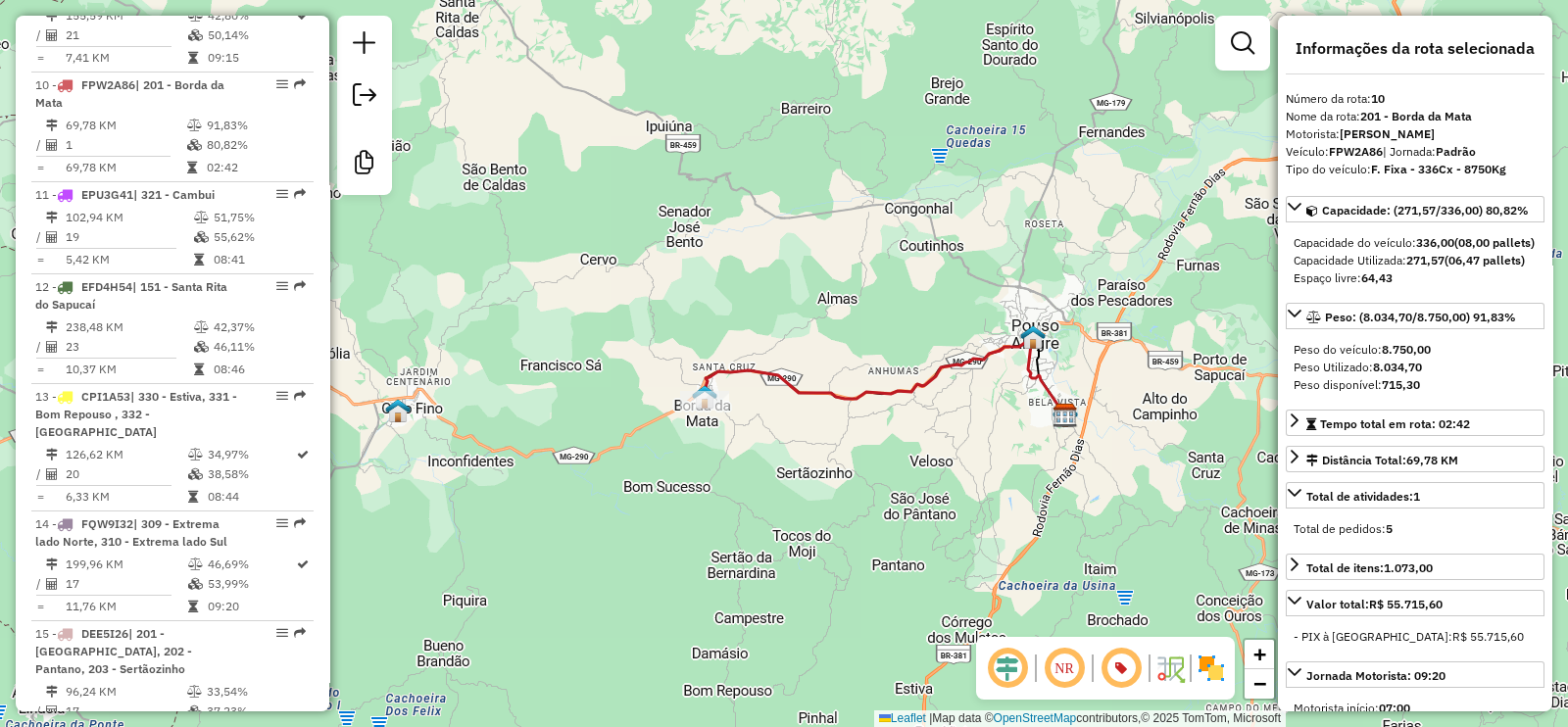
click at [485, 224] on div "Janela de atendimento Grade de atendimento Capacidade Transportadoras Veículos …" at bounding box center [784, 364] width 1568 height 727
